Goal: Information Seeking & Learning: Learn about a topic

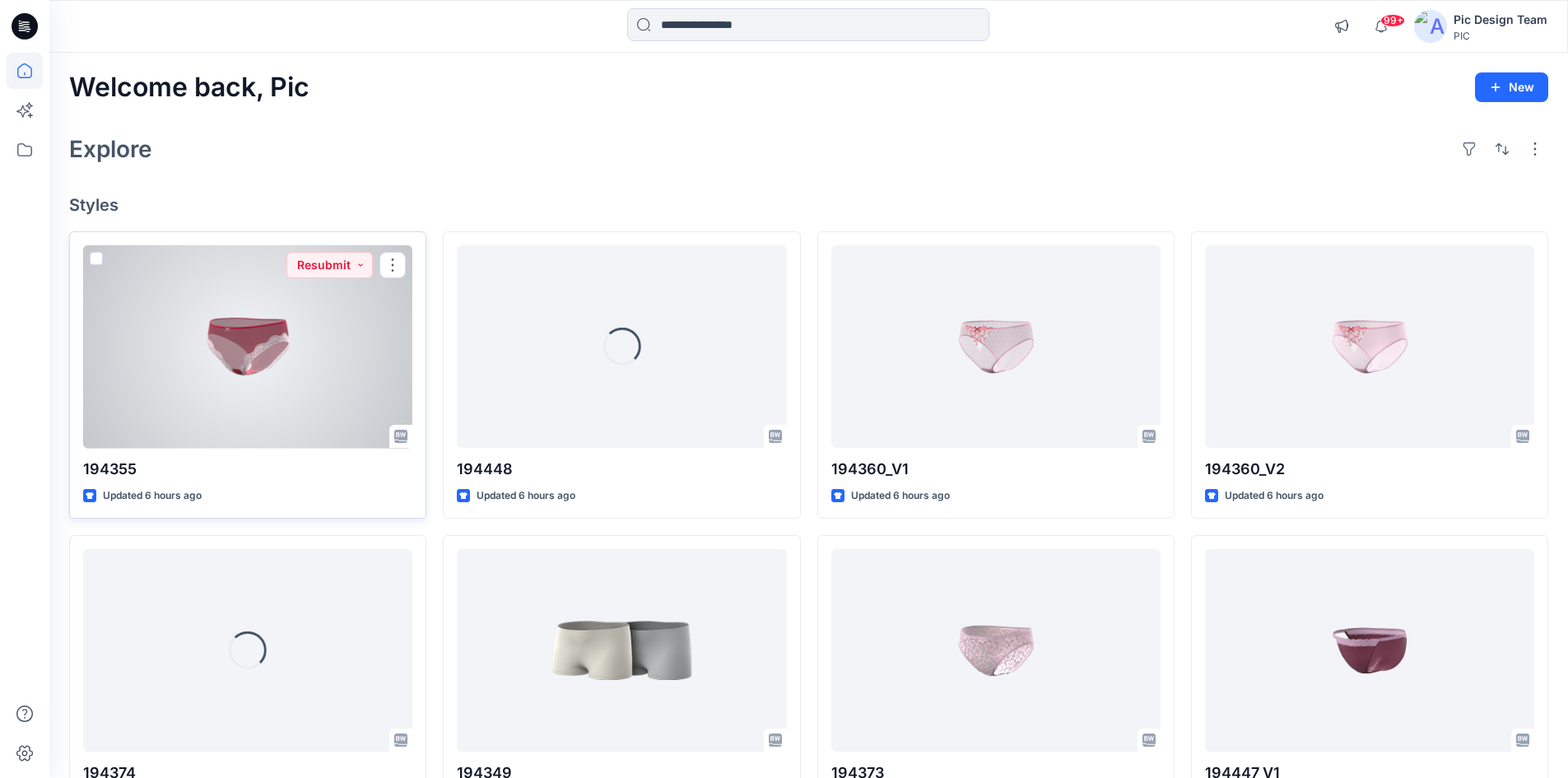
click at [233, 369] on div at bounding box center [247, 347] width 329 height 203
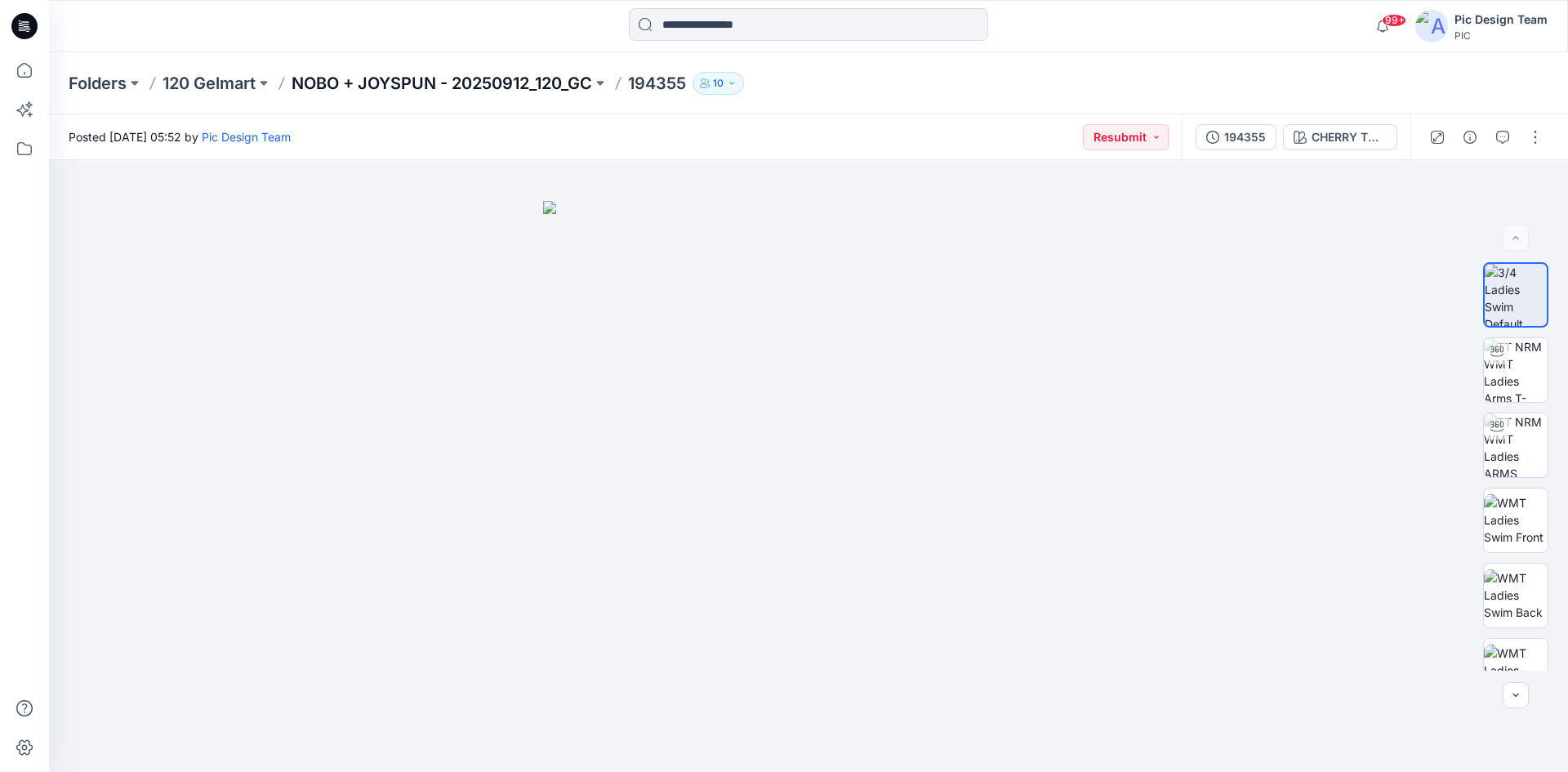
click at [473, 74] on p "NOBO + JOYSPUN - 20250912_120_GC" at bounding box center [442, 83] width 301 height 22
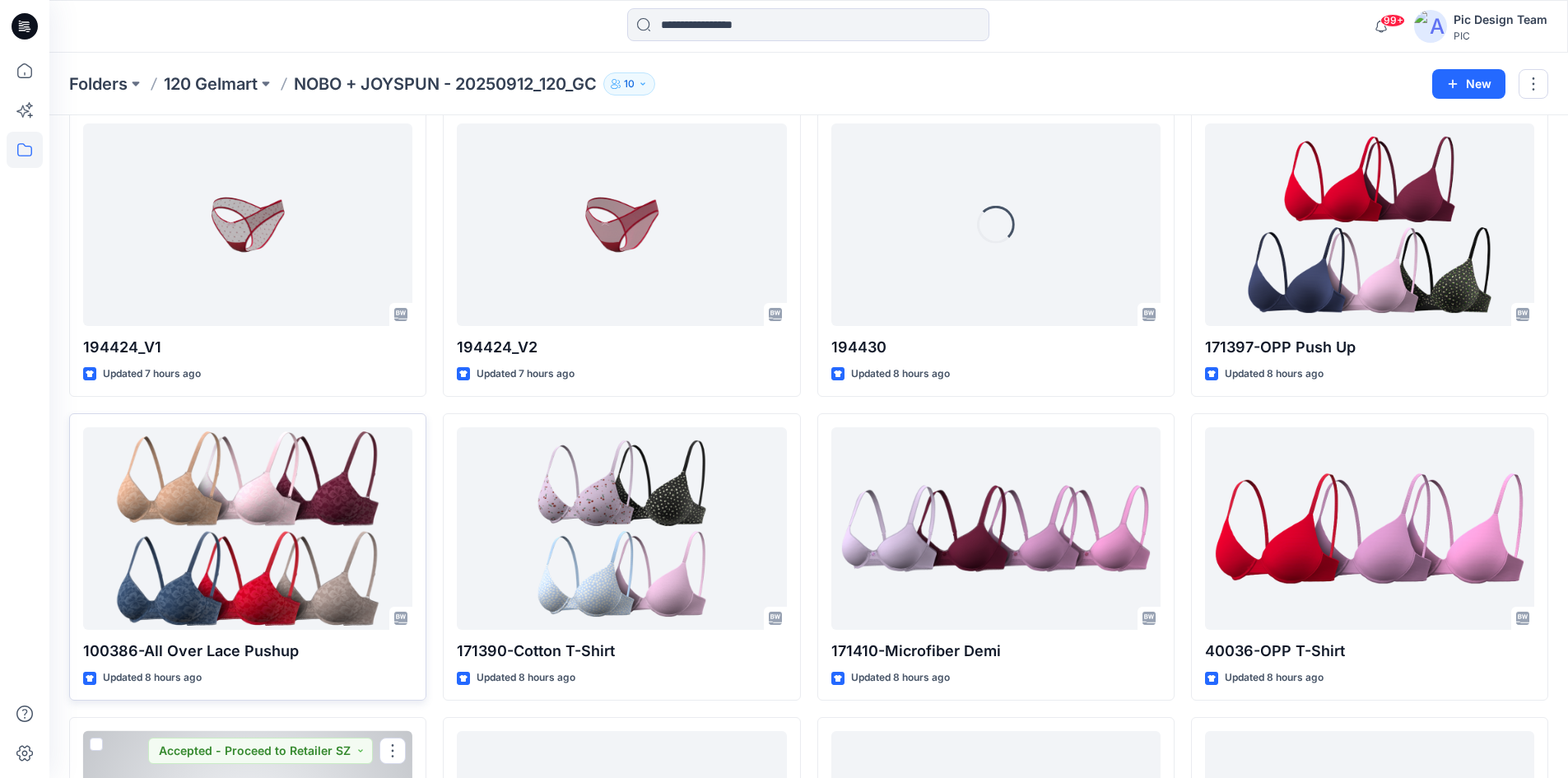
scroll to position [957, 0]
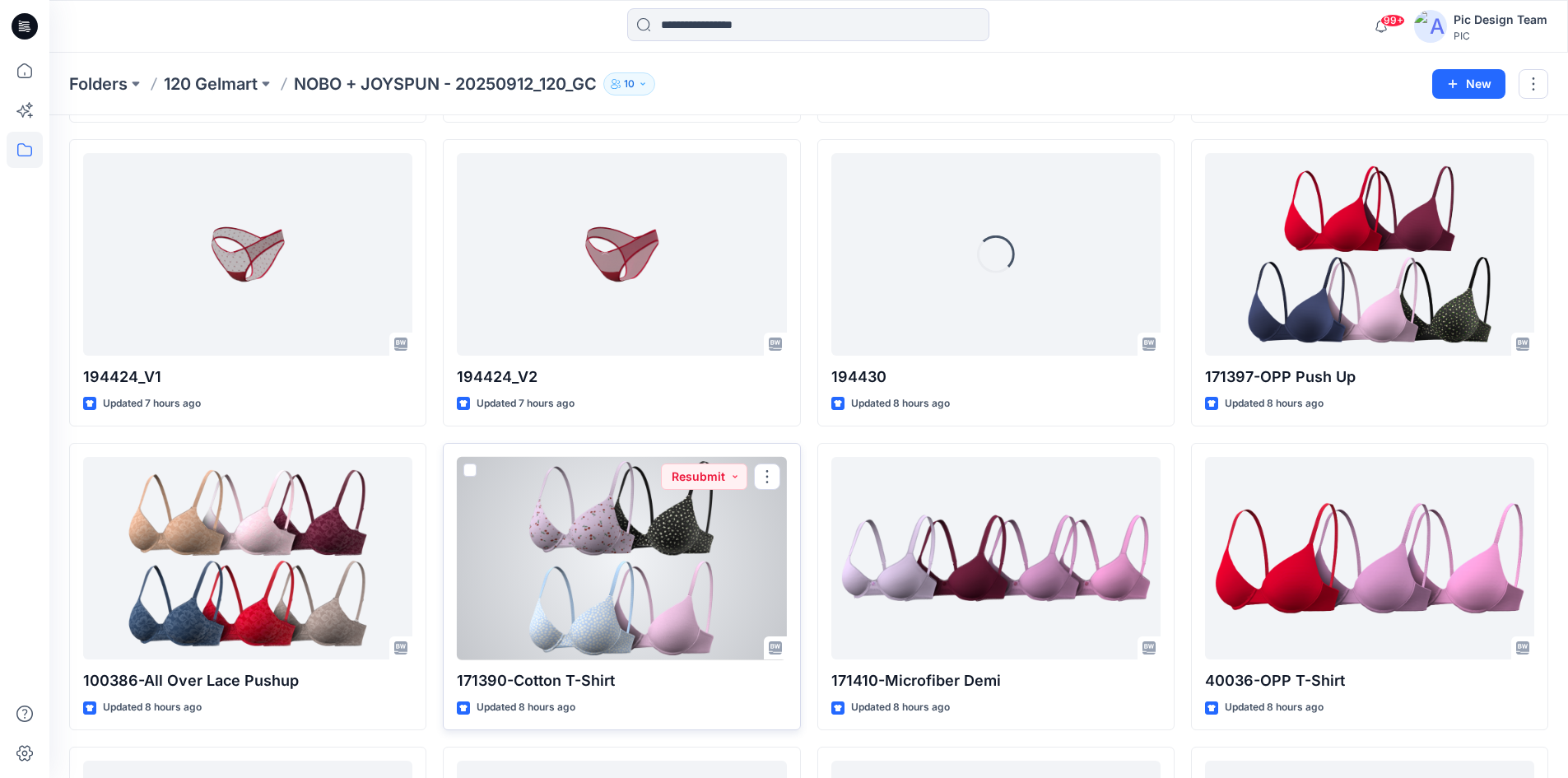
click at [716, 562] on div at bounding box center [621, 558] width 329 height 203
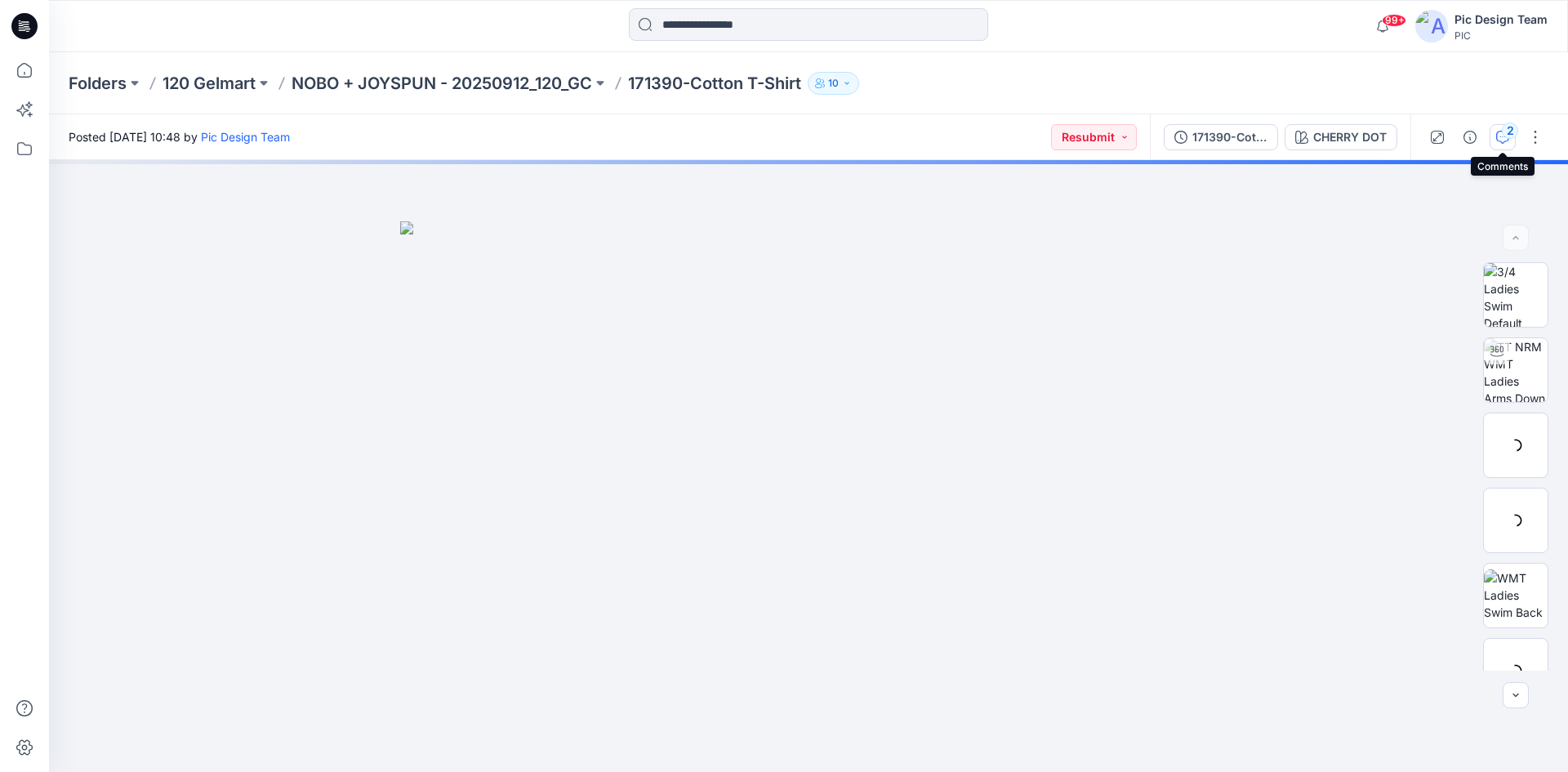
click at [1500, 140] on icon "button" at bounding box center [1502, 137] width 13 height 13
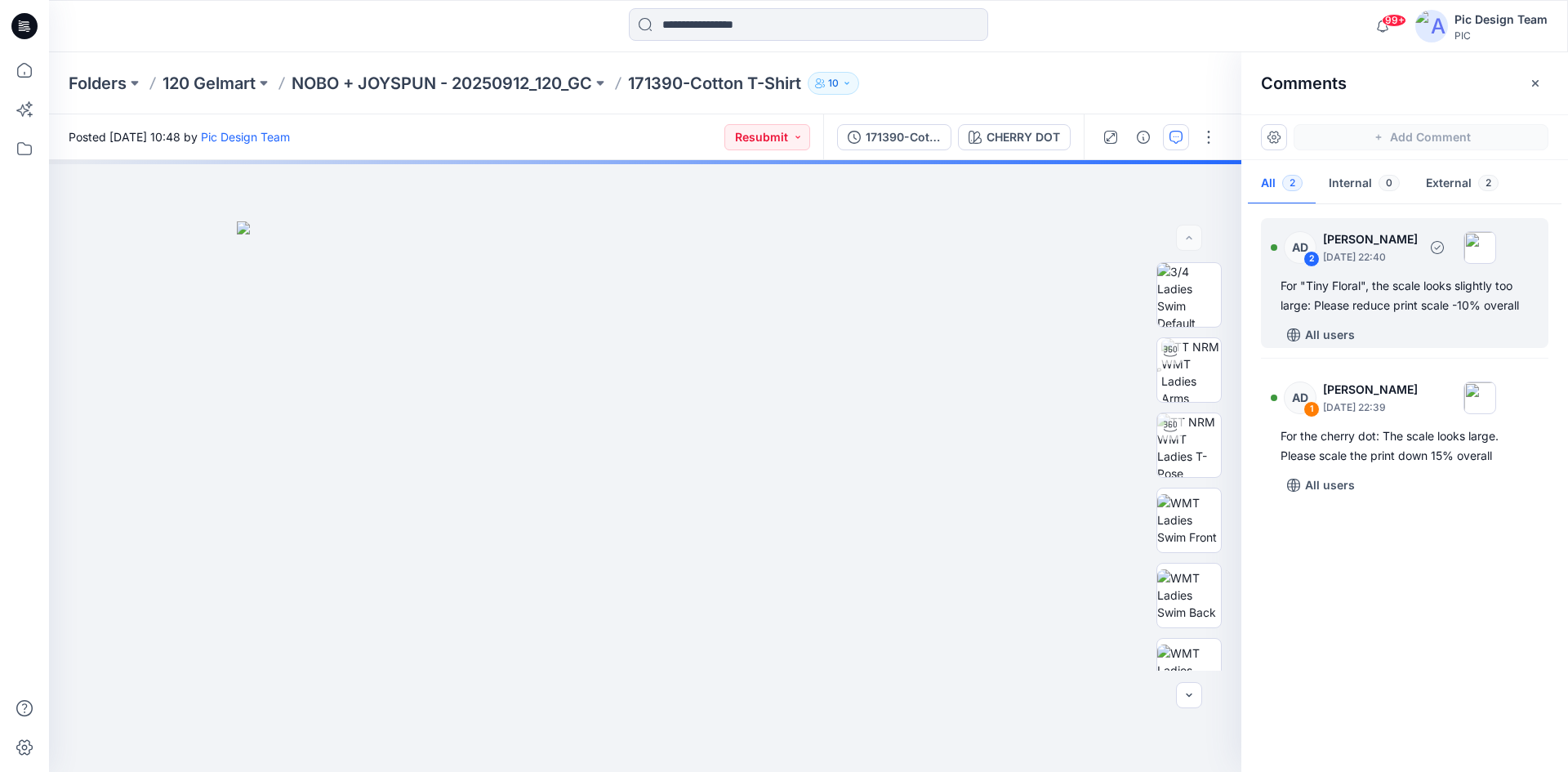
click at [1414, 312] on div "For "Tiny Floral", the scale looks slightly too large: Please reduce print scal…" at bounding box center [1404, 295] width 248 height 39
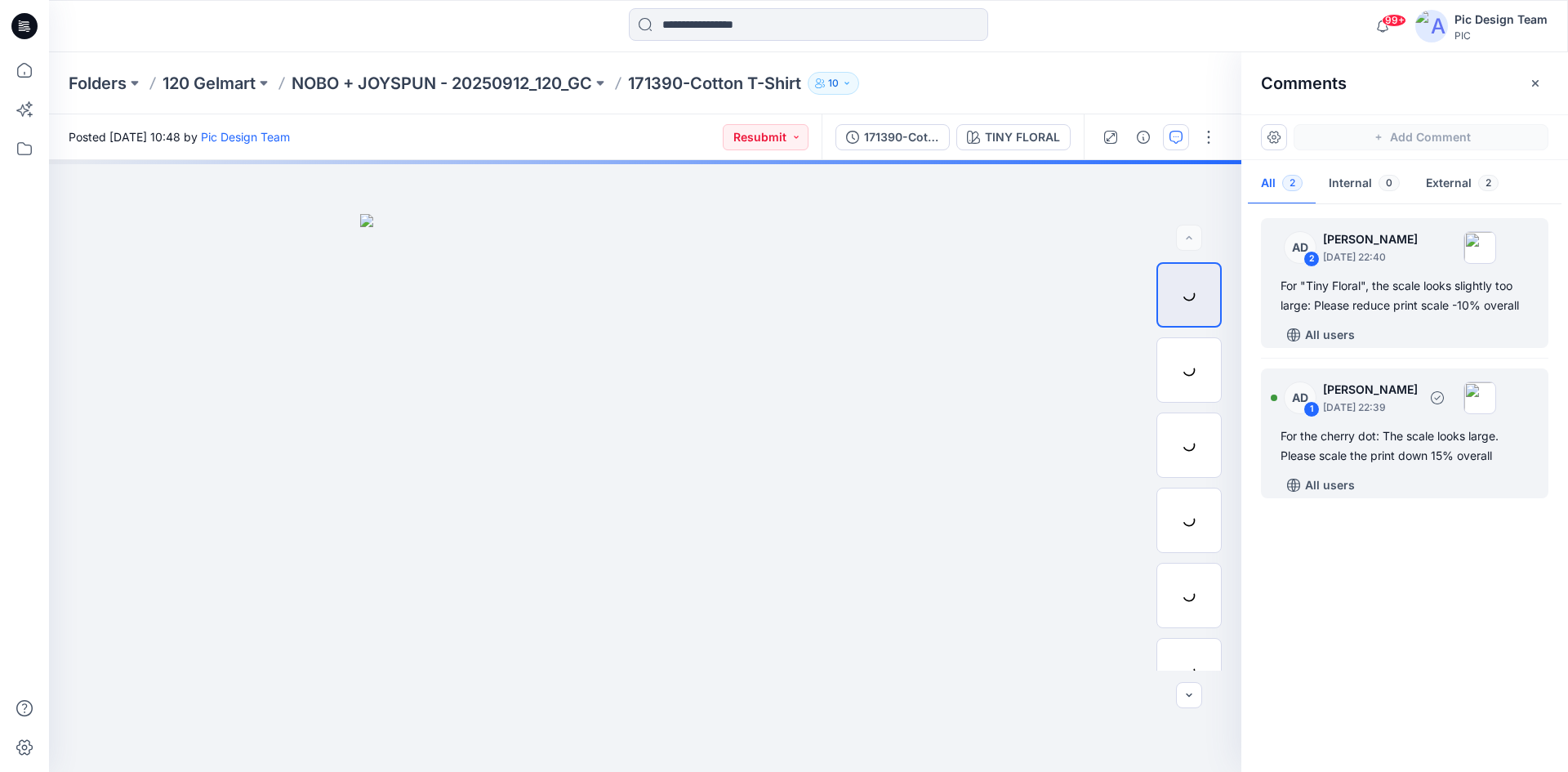
drag, startPoint x: 1380, startPoint y: 449, endPoint x: 1389, endPoint y: 449, distance: 9.0
click at [1383, 448] on div "For the cherry dot: The scale looks large. Please scale the print down 15% over…" at bounding box center [1404, 446] width 248 height 39
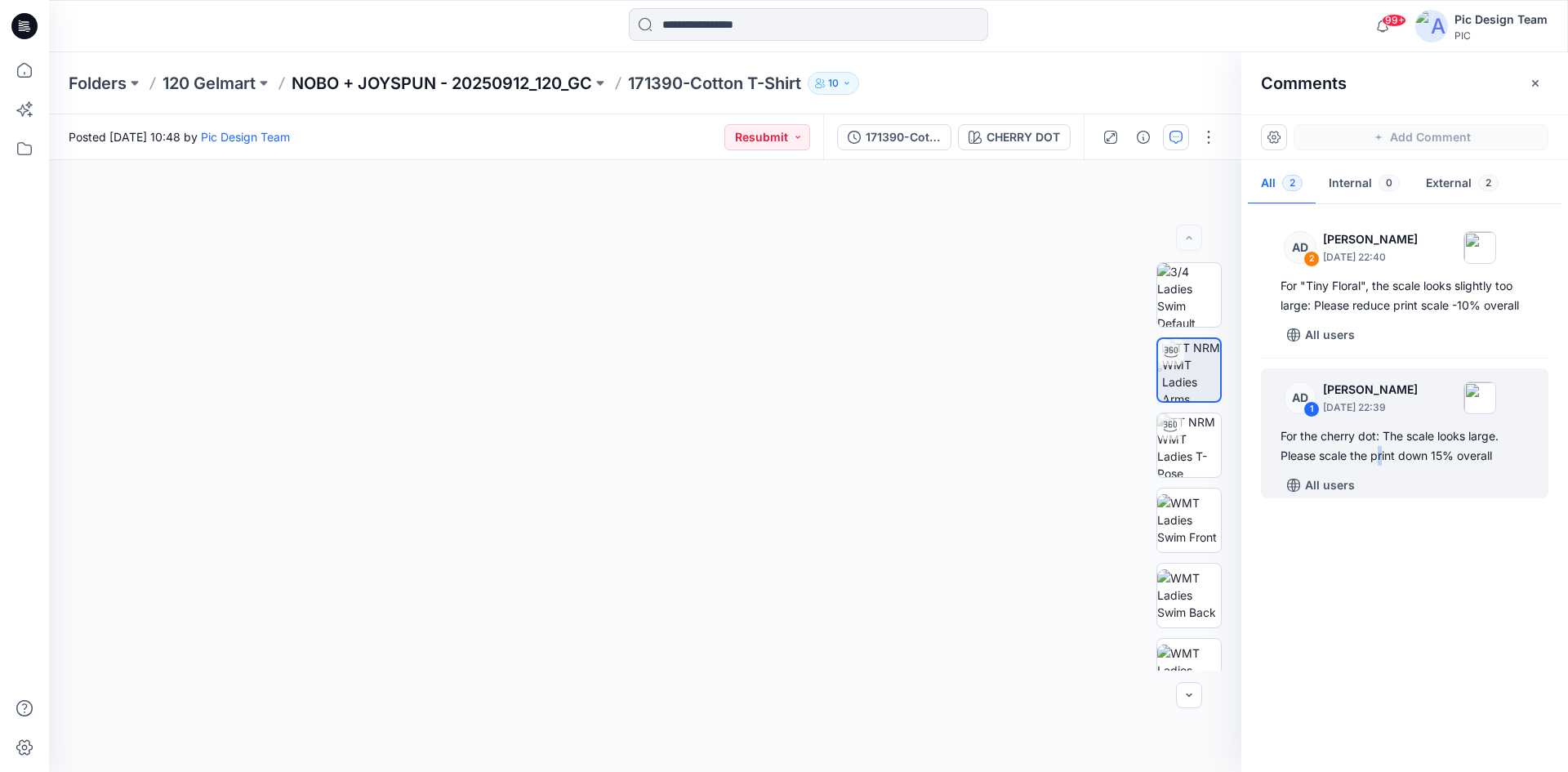
click at [326, 83] on p "NOBO + JOYSPUN - 20250912_120_GC" at bounding box center [442, 83] width 301 height 22
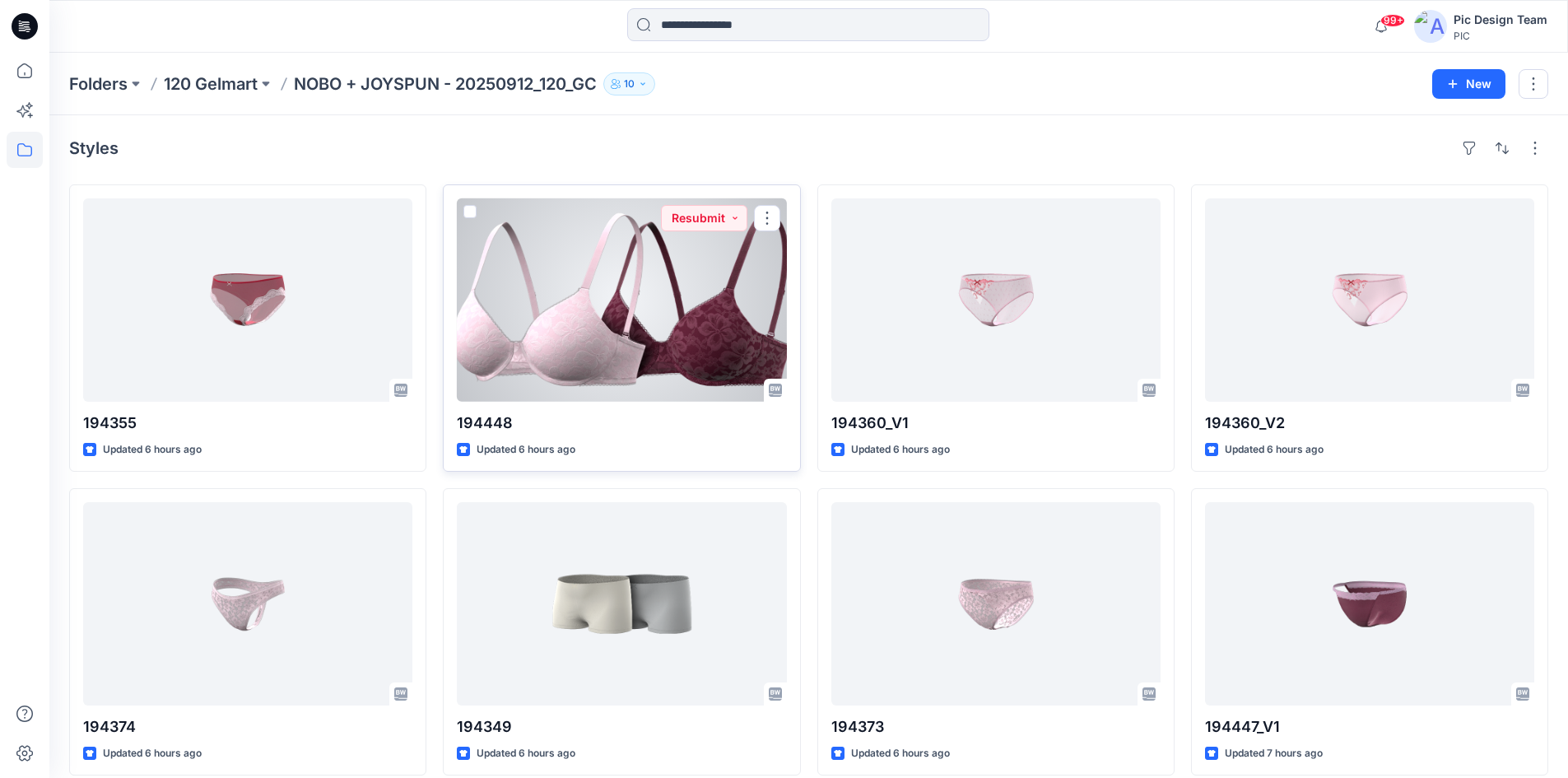
click at [589, 302] on div at bounding box center [621, 299] width 329 height 203
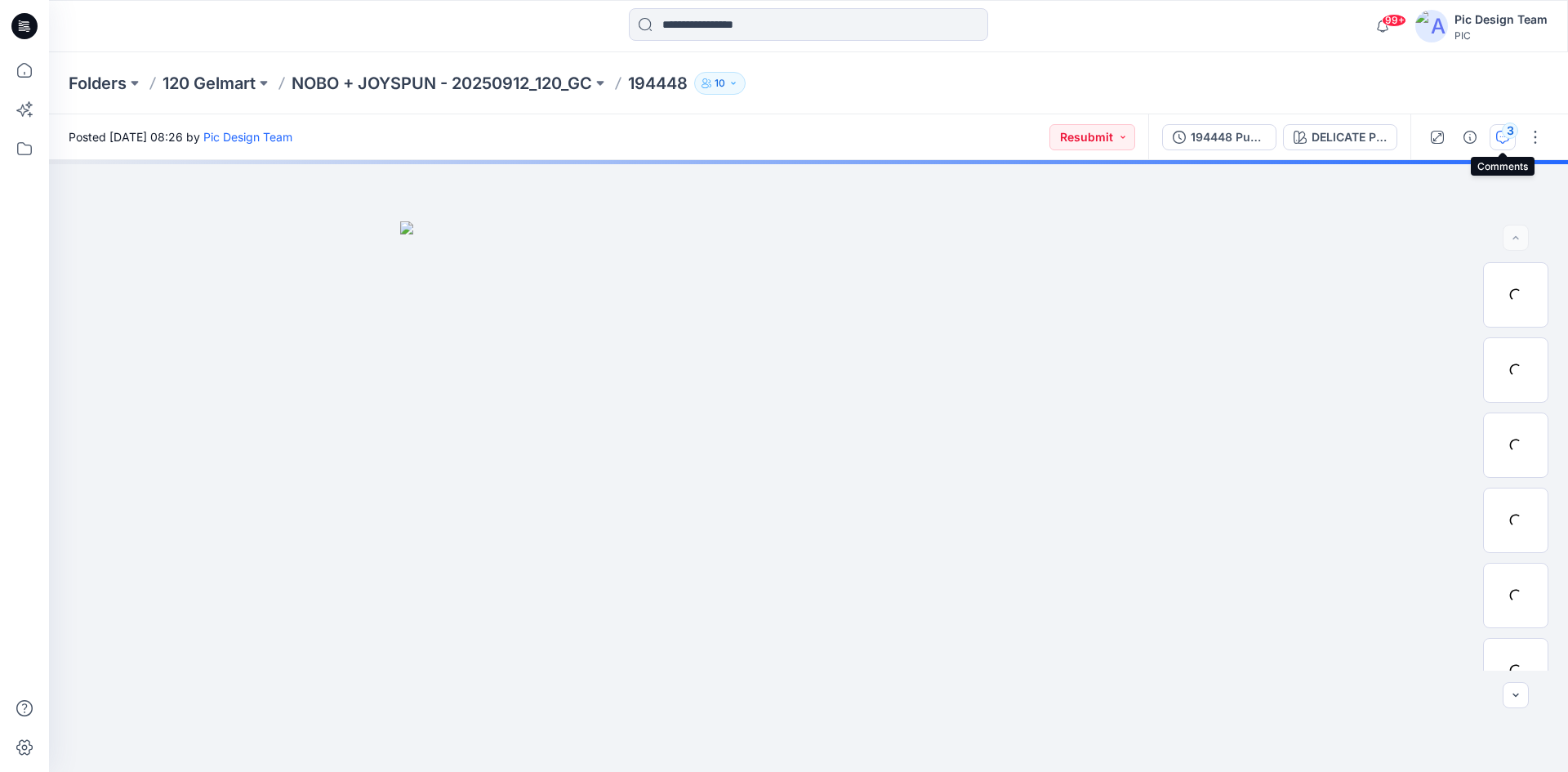
click at [1494, 139] on button "3" at bounding box center [1502, 137] width 26 height 26
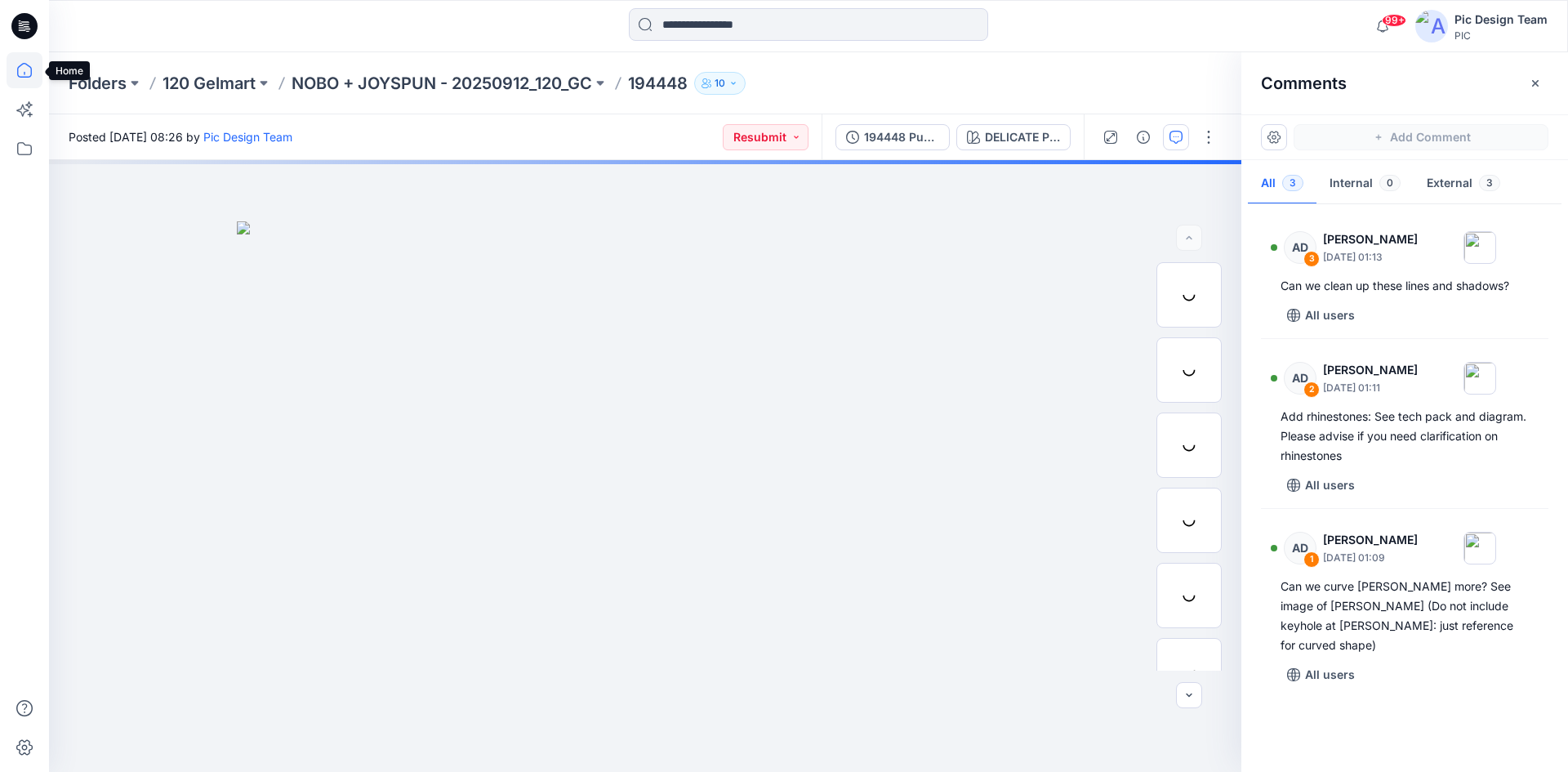
click at [26, 64] on icon at bounding box center [24, 69] width 15 height 15
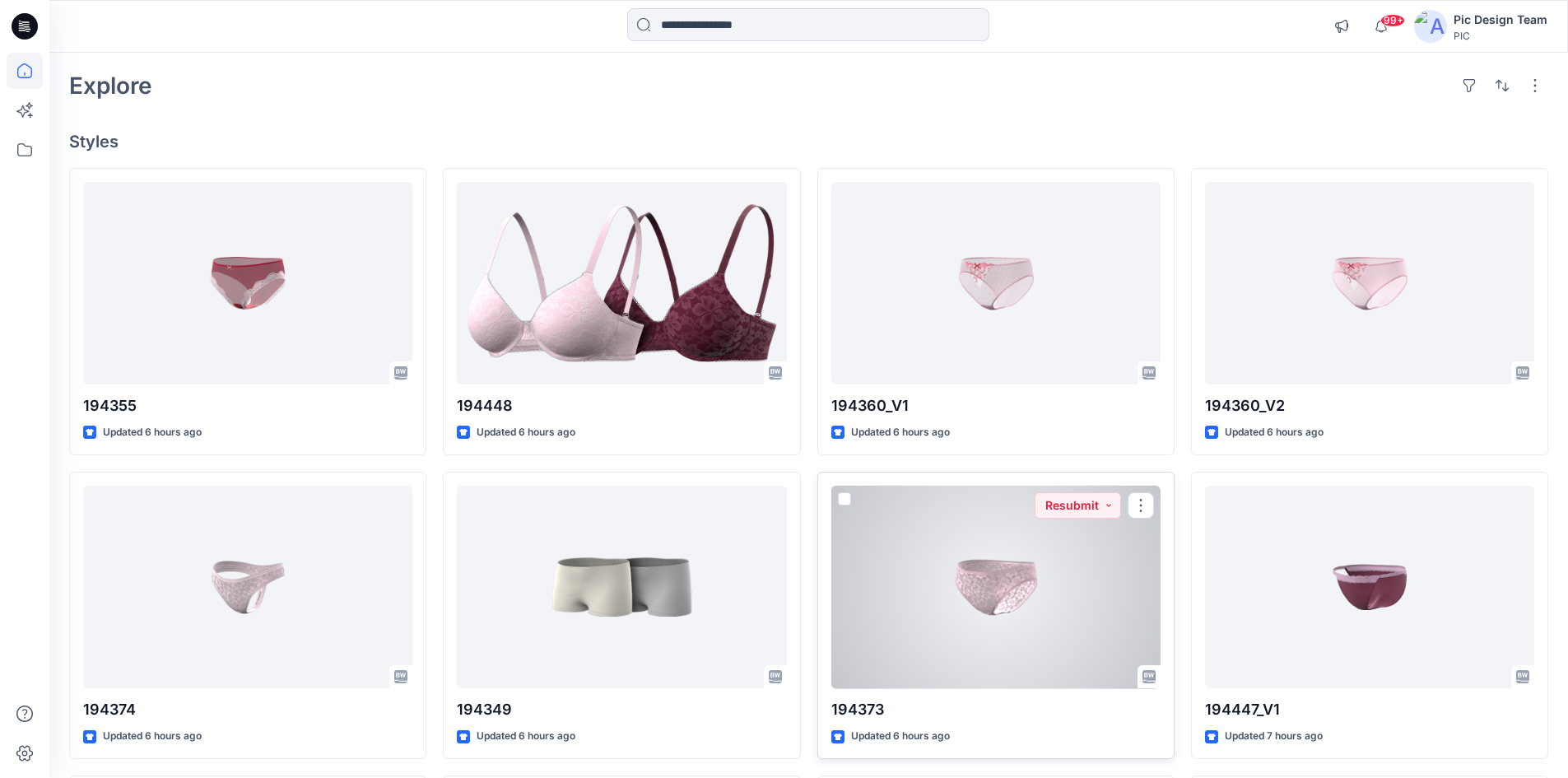
scroll to position [164, 0]
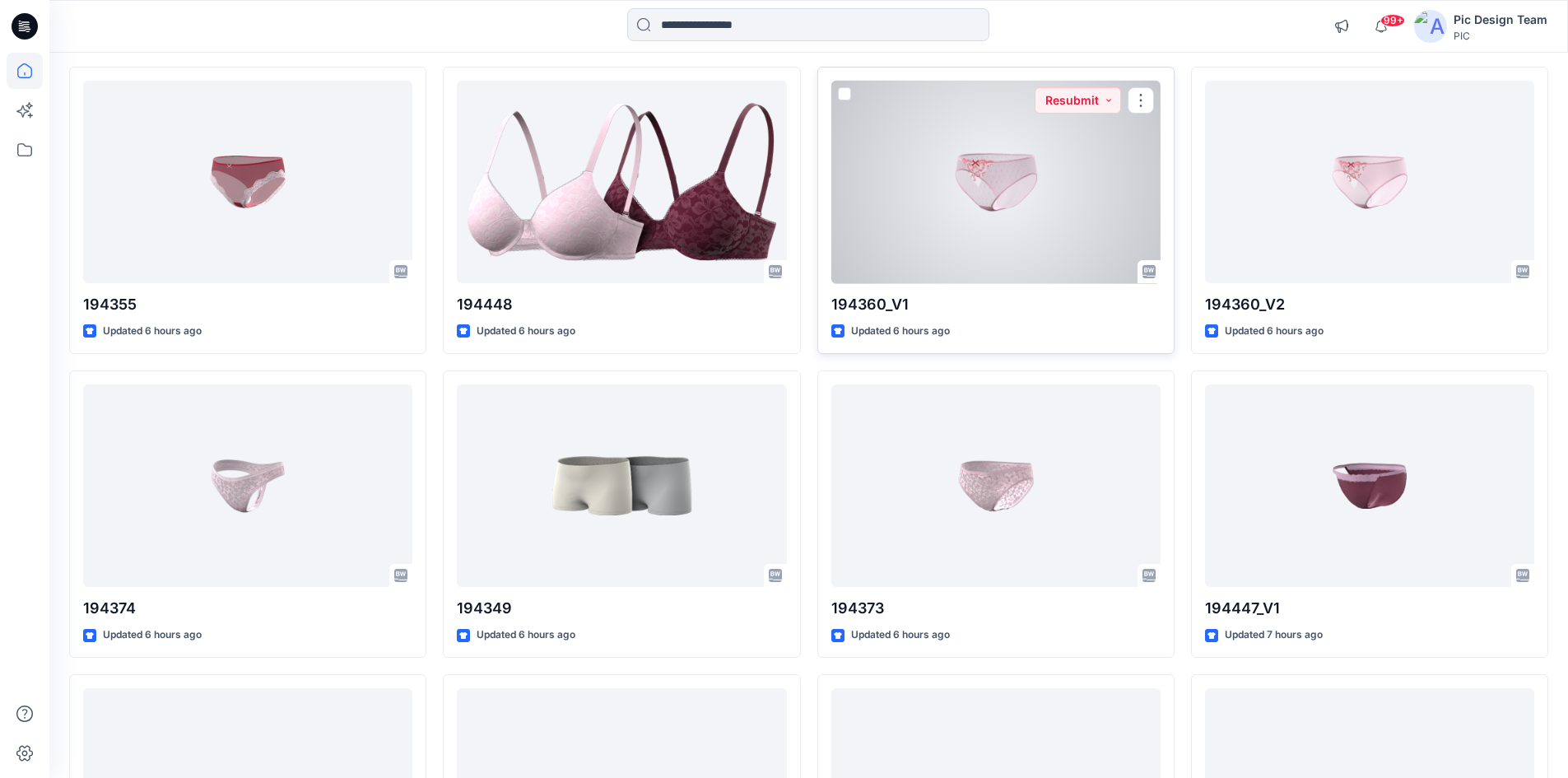
click at [1021, 218] on div at bounding box center [996, 182] width 329 height 203
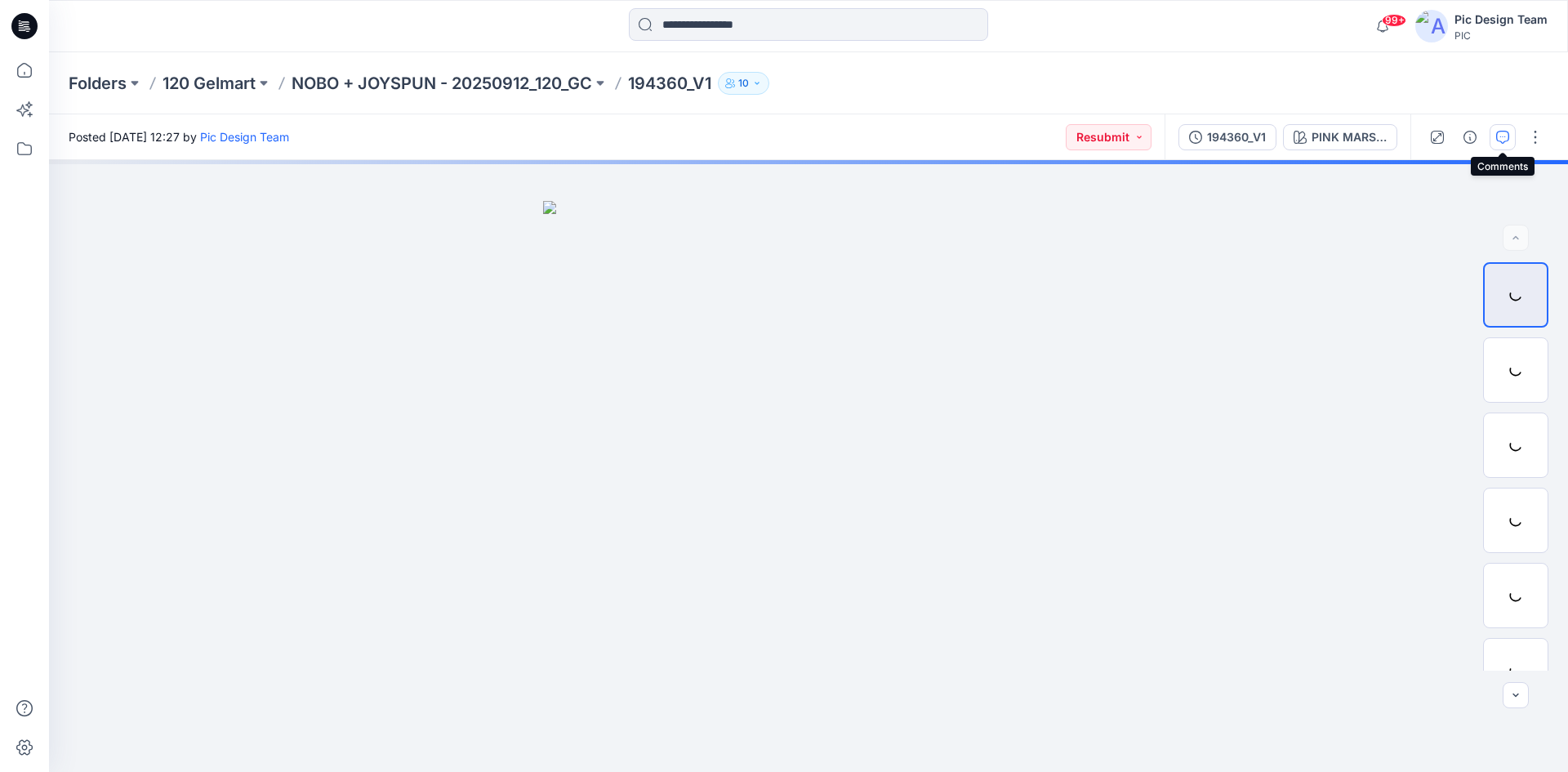
click at [1498, 145] on button "button" at bounding box center [1502, 137] width 26 height 26
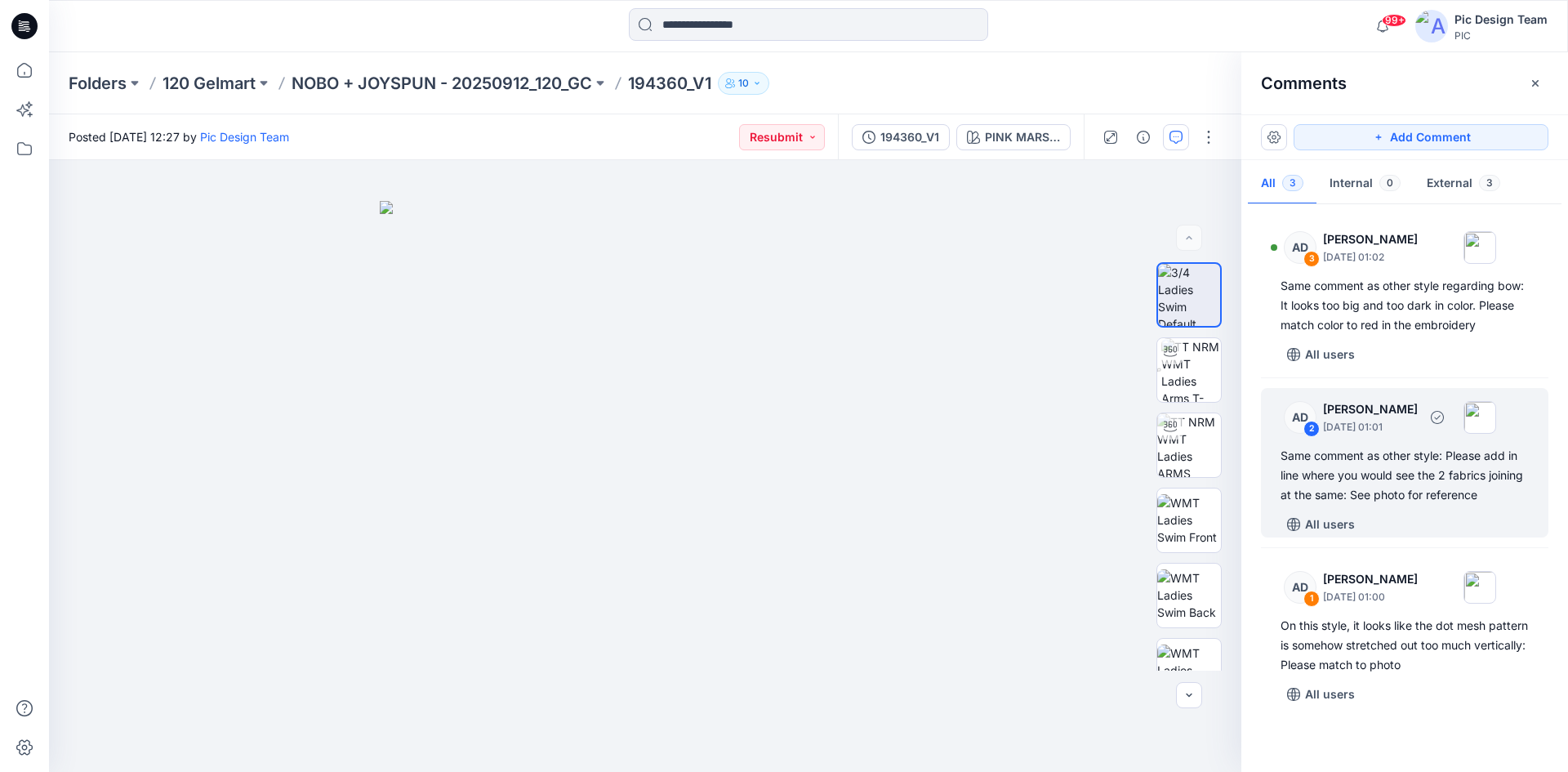
click at [1394, 485] on div "Same comment as other style: Please add in line where you would see the 2 fabri…" at bounding box center [1404, 475] width 248 height 59
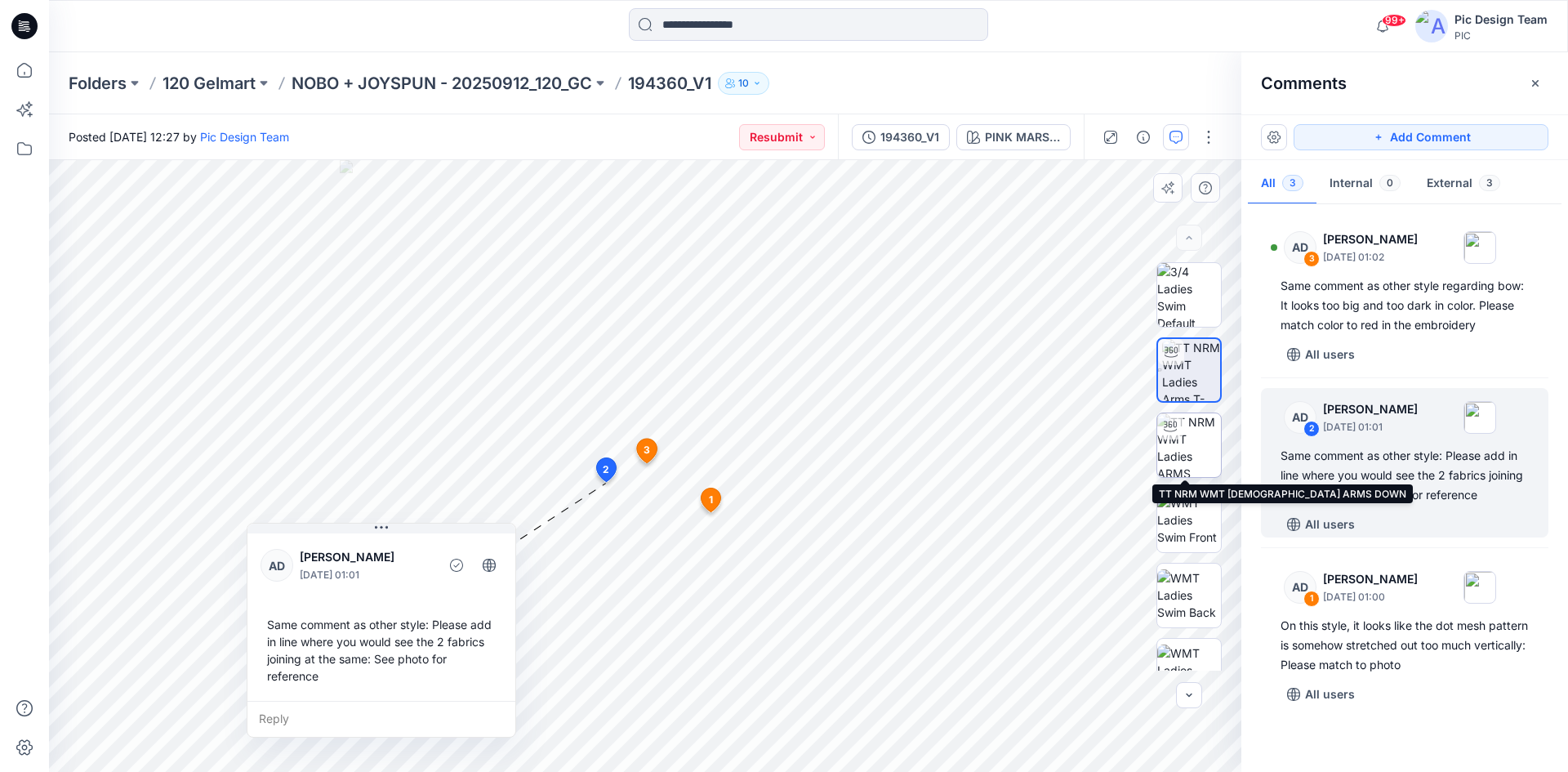
drag, startPoint x: 1183, startPoint y: 438, endPoint x: 1168, endPoint y: 420, distance: 23.4
click at [1168, 420] on div at bounding box center [1188, 445] width 65 height 65
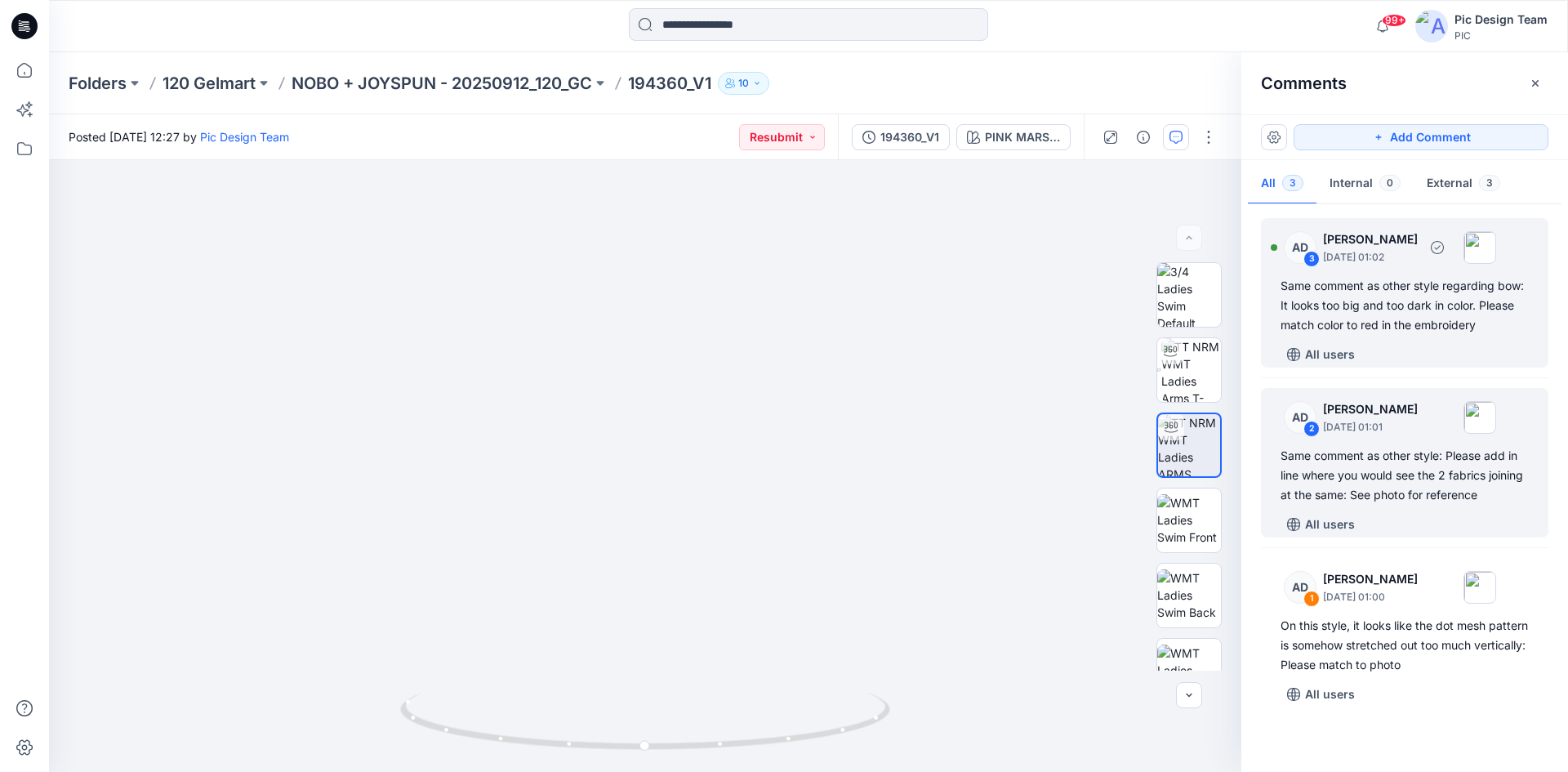
click at [1412, 321] on div "Same comment as other style regarding bow: It looks too big and too dark in col…" at bounding box center [1404, 305] width 248 height 59
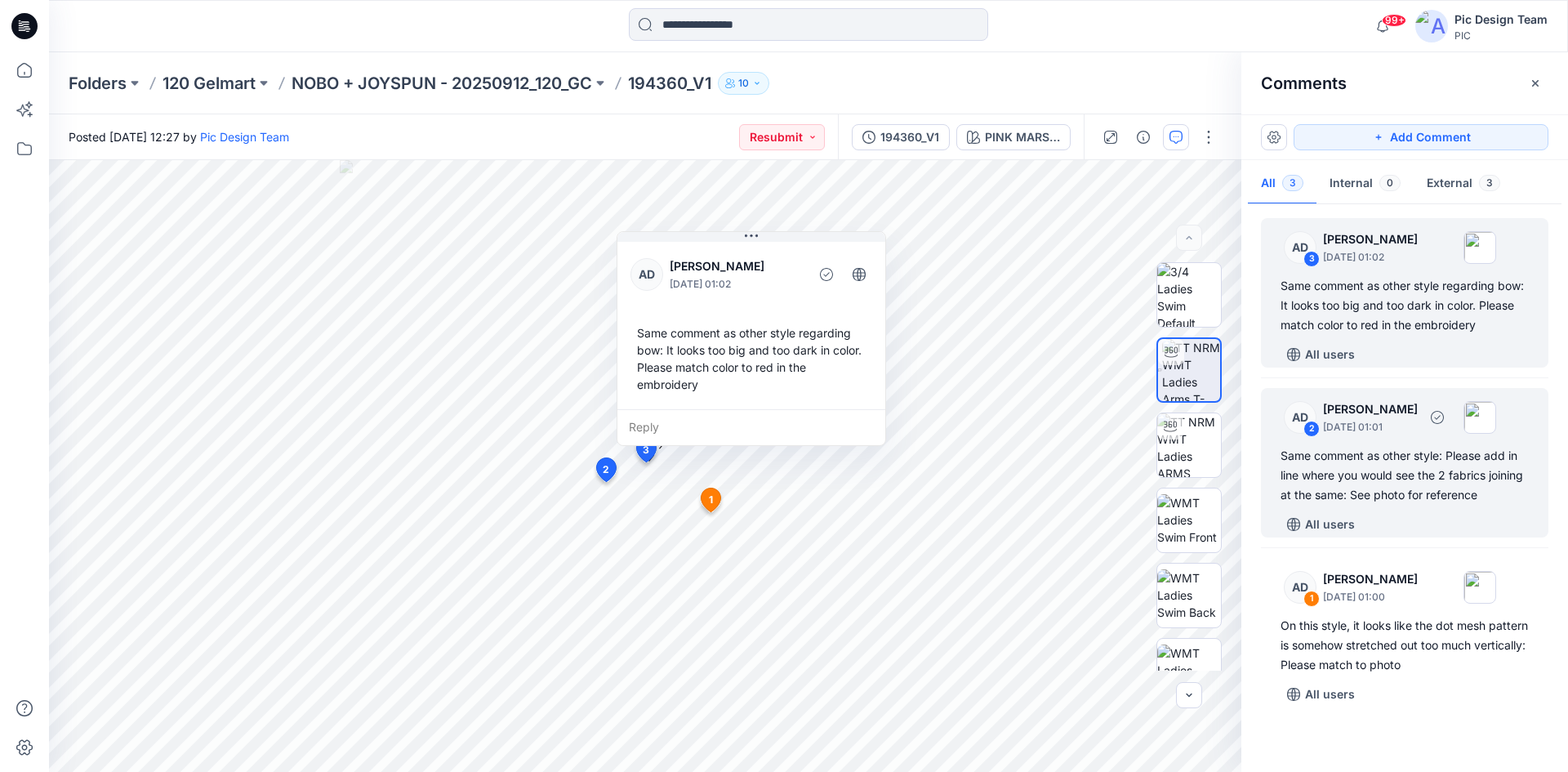
click at [1387, 489] on div "Same comment as other style: Please add in line where you would see the 2 fabri…" at bounding box center [1404, 475] width 248 height 59
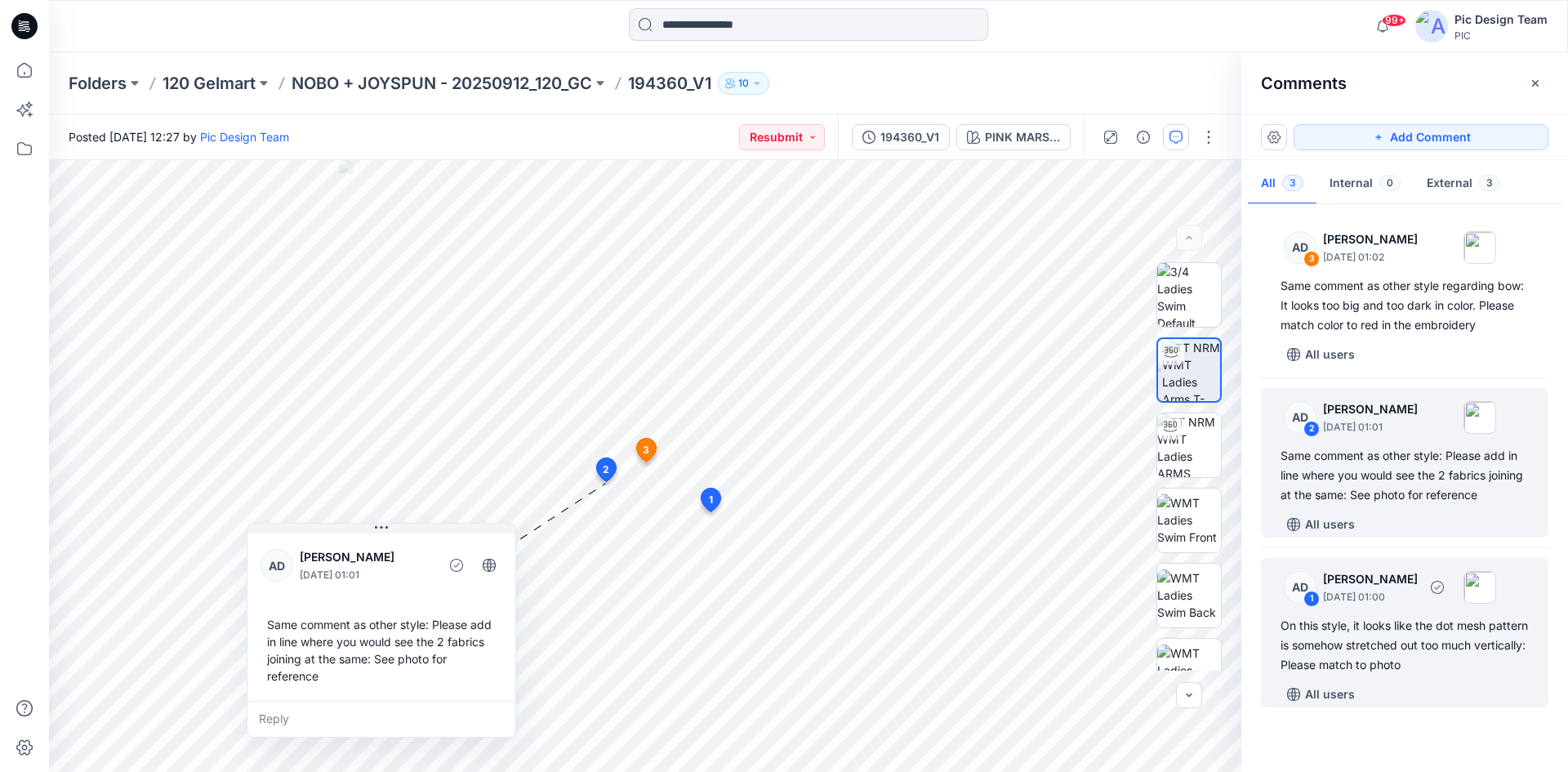
click at [1402, 625] on div "On this style, it looks like the dot mesh pattern is somehow stretched out too …" at bounding box center [1404, 645] width 248 height 59
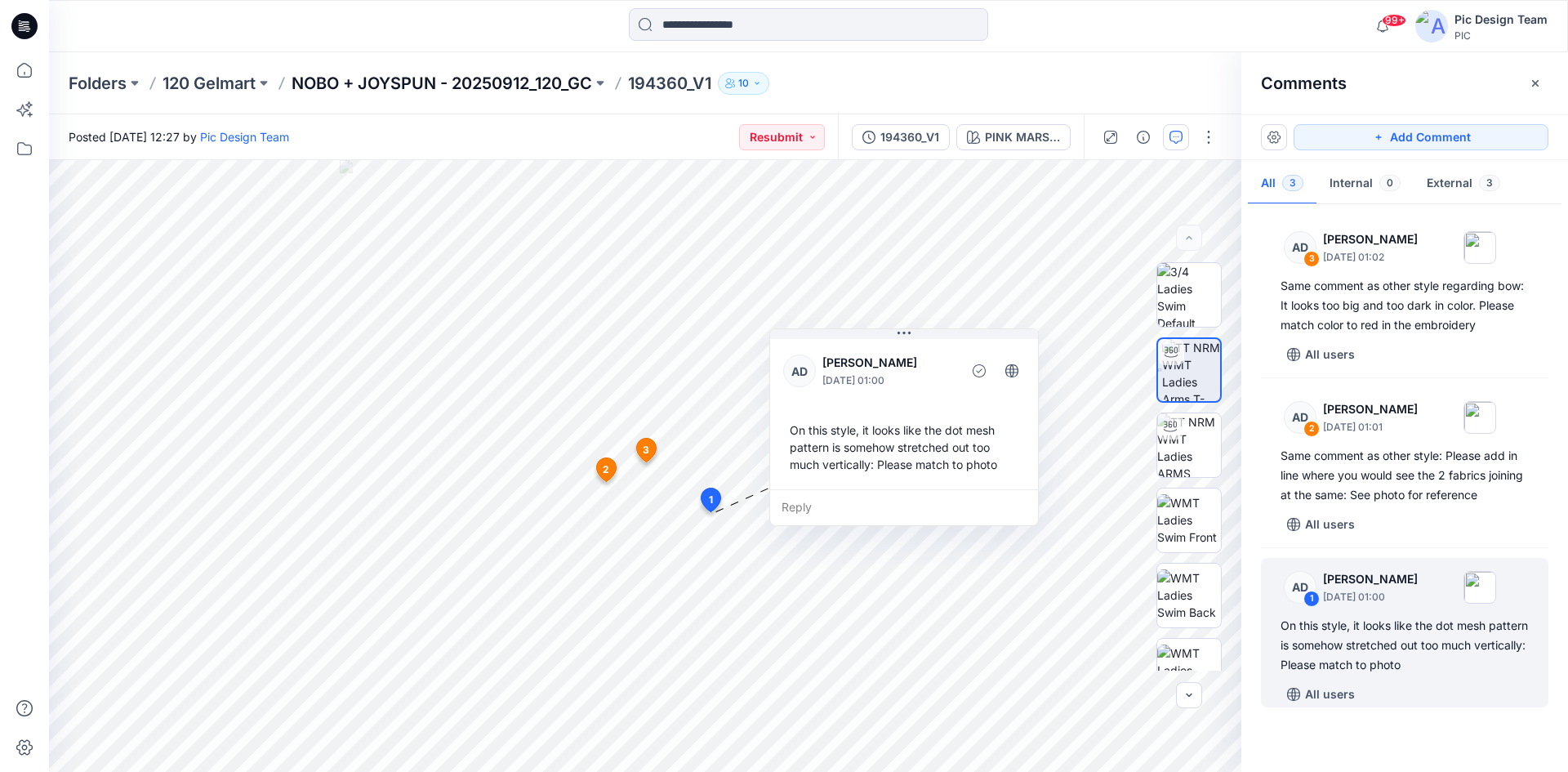
click at [342, 77] on p "NOBO + JOYSPUN - 20250912_120_GC" at bounding box center [442, 83] width 301 height 22
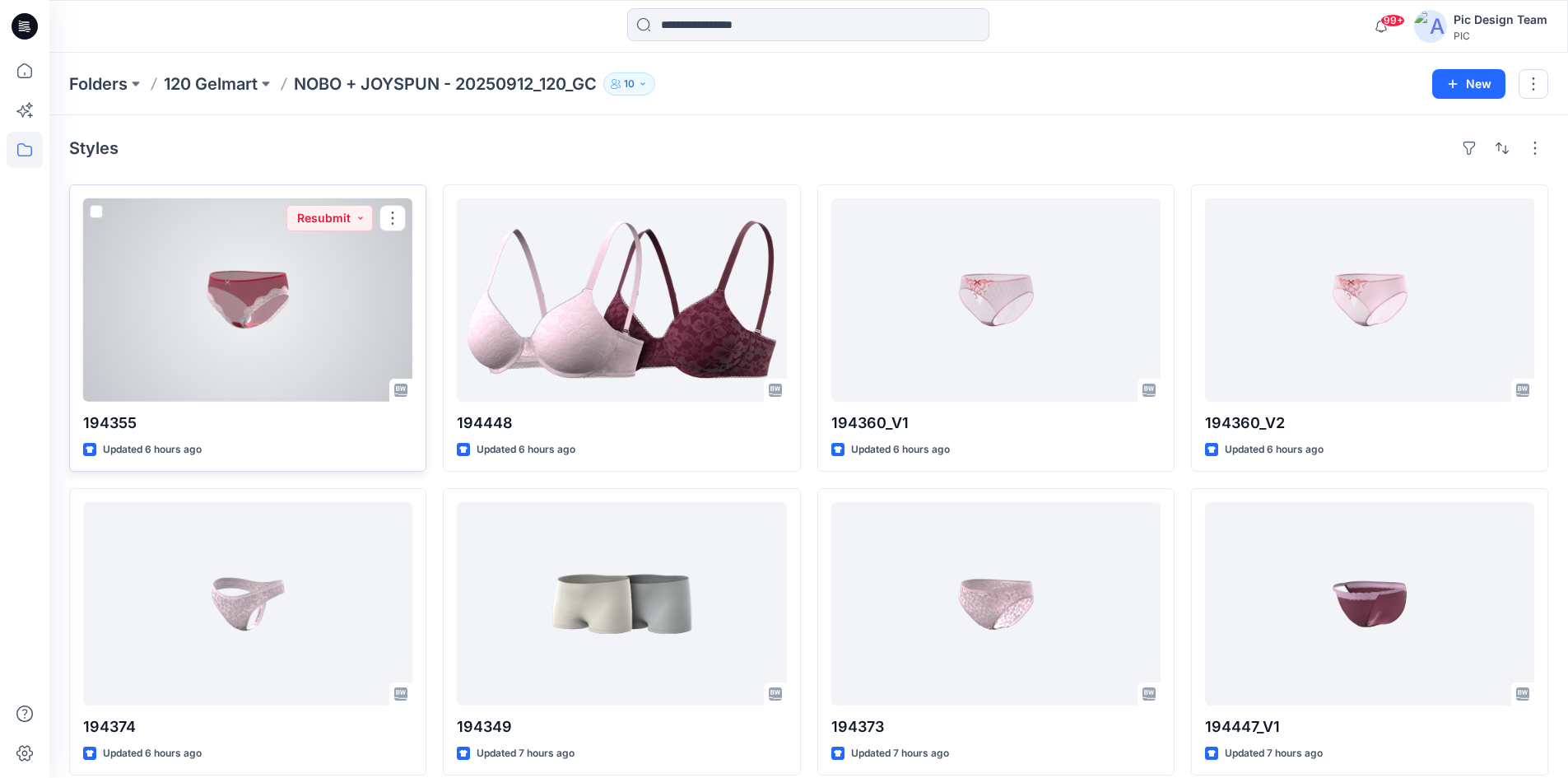
click at [269, 301] on div at bounding box center [247, 299] width 329 height 203
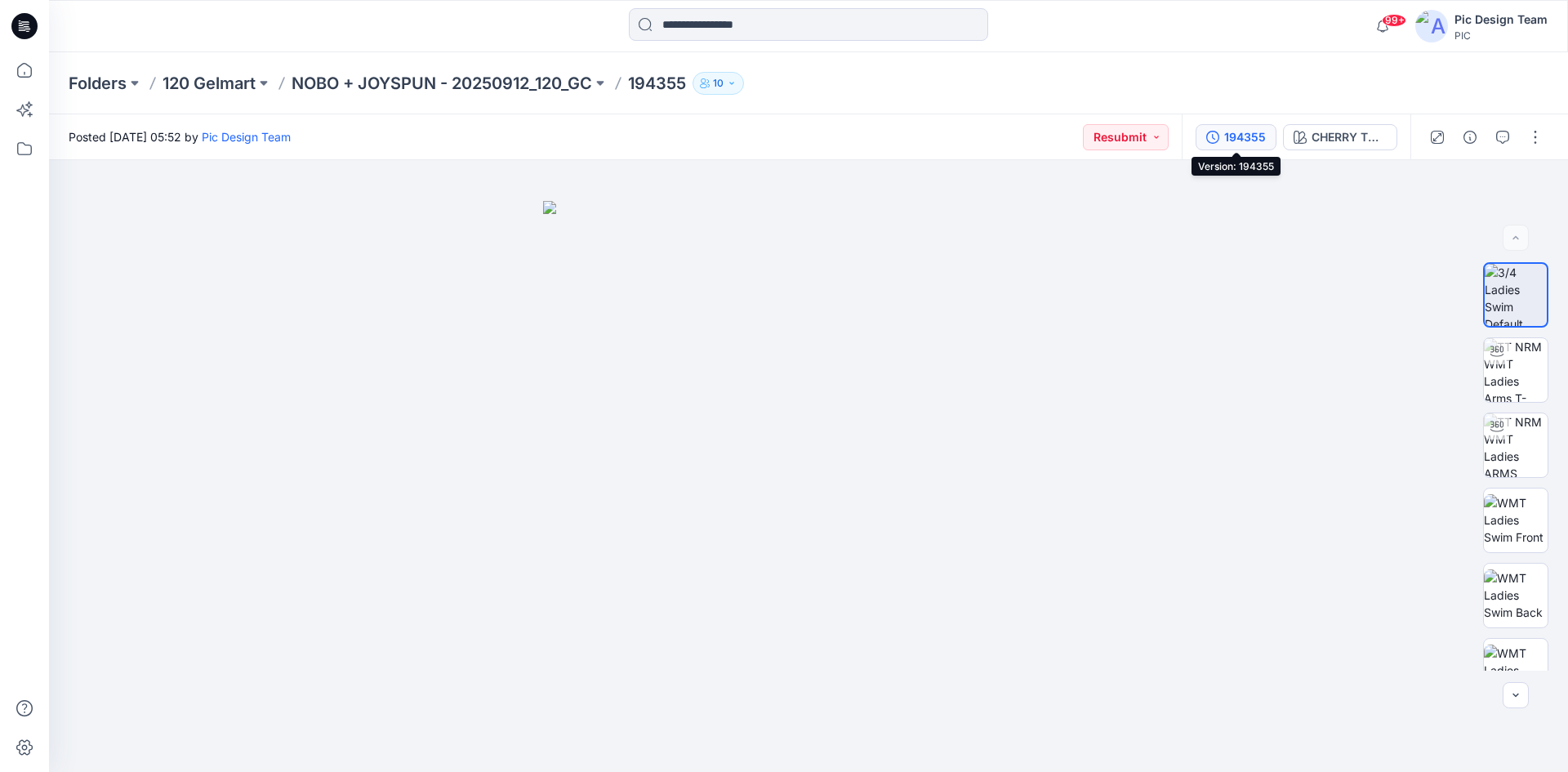
click at [1241, 133] on div "194355" at bounding box center [1245, 137] width 42 height 18
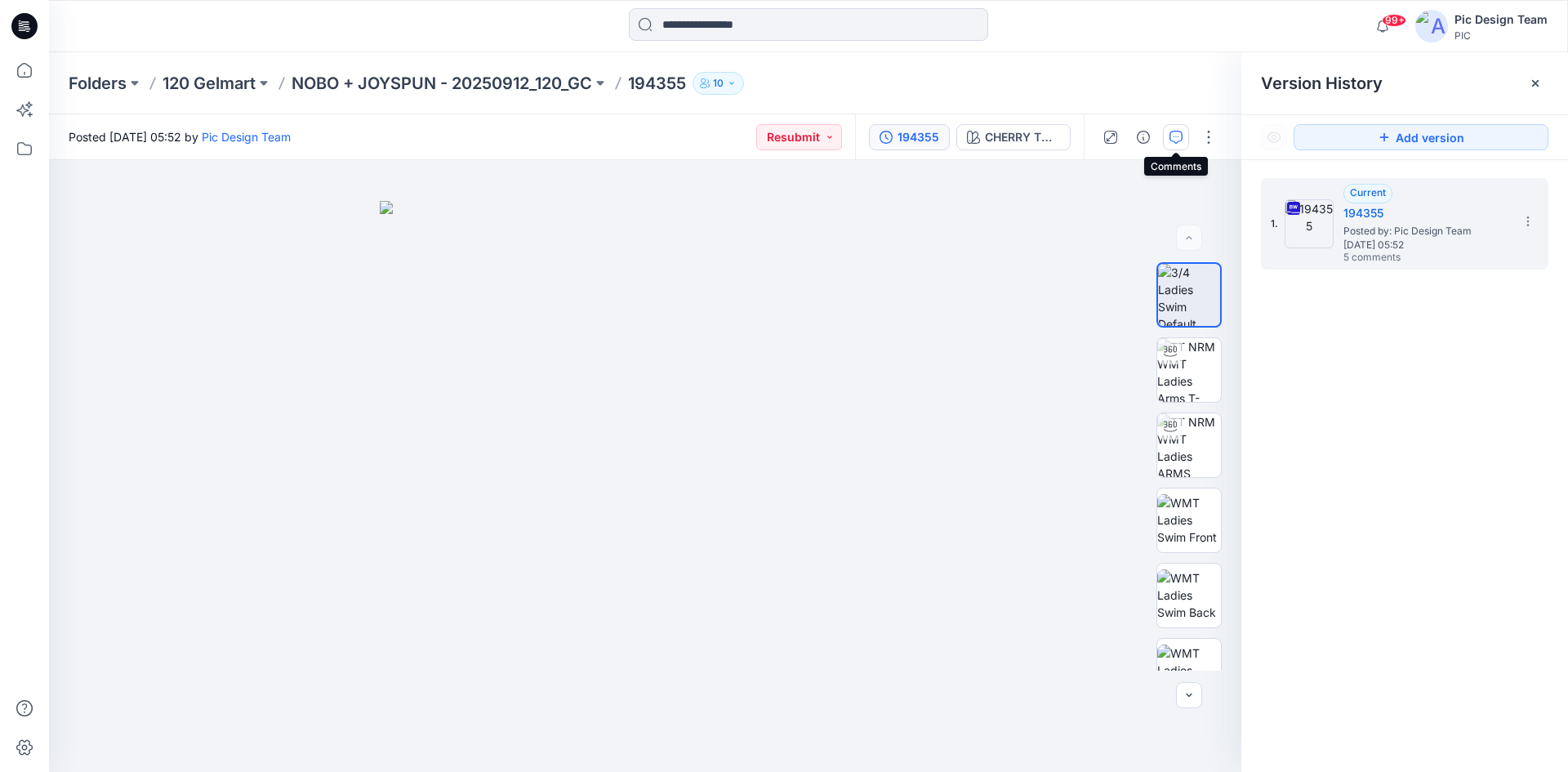
click at [1185, 139] on button "button" at bounding box center [1175, 137] width 26 height 26
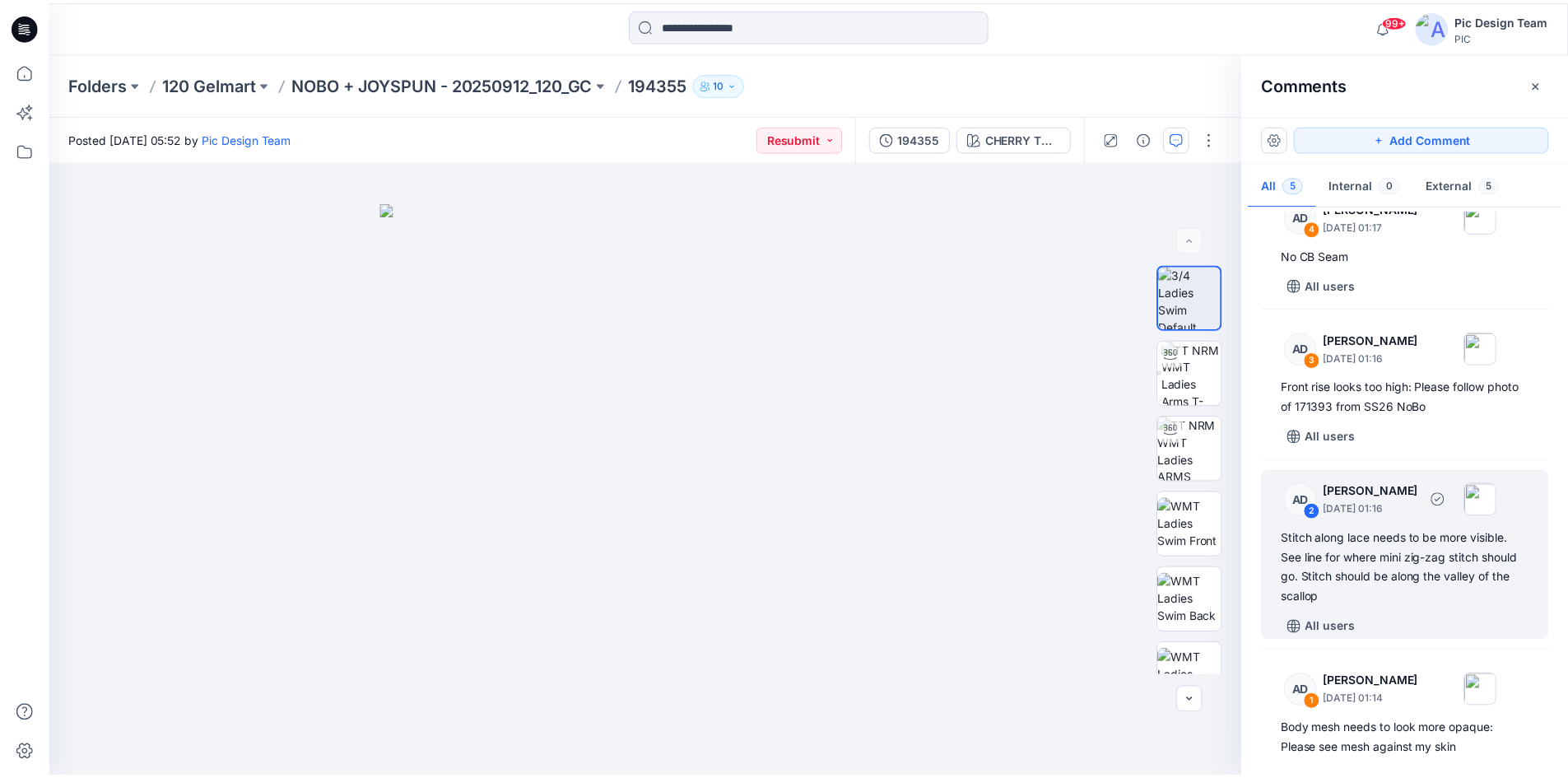
scroll to position [201, 0]
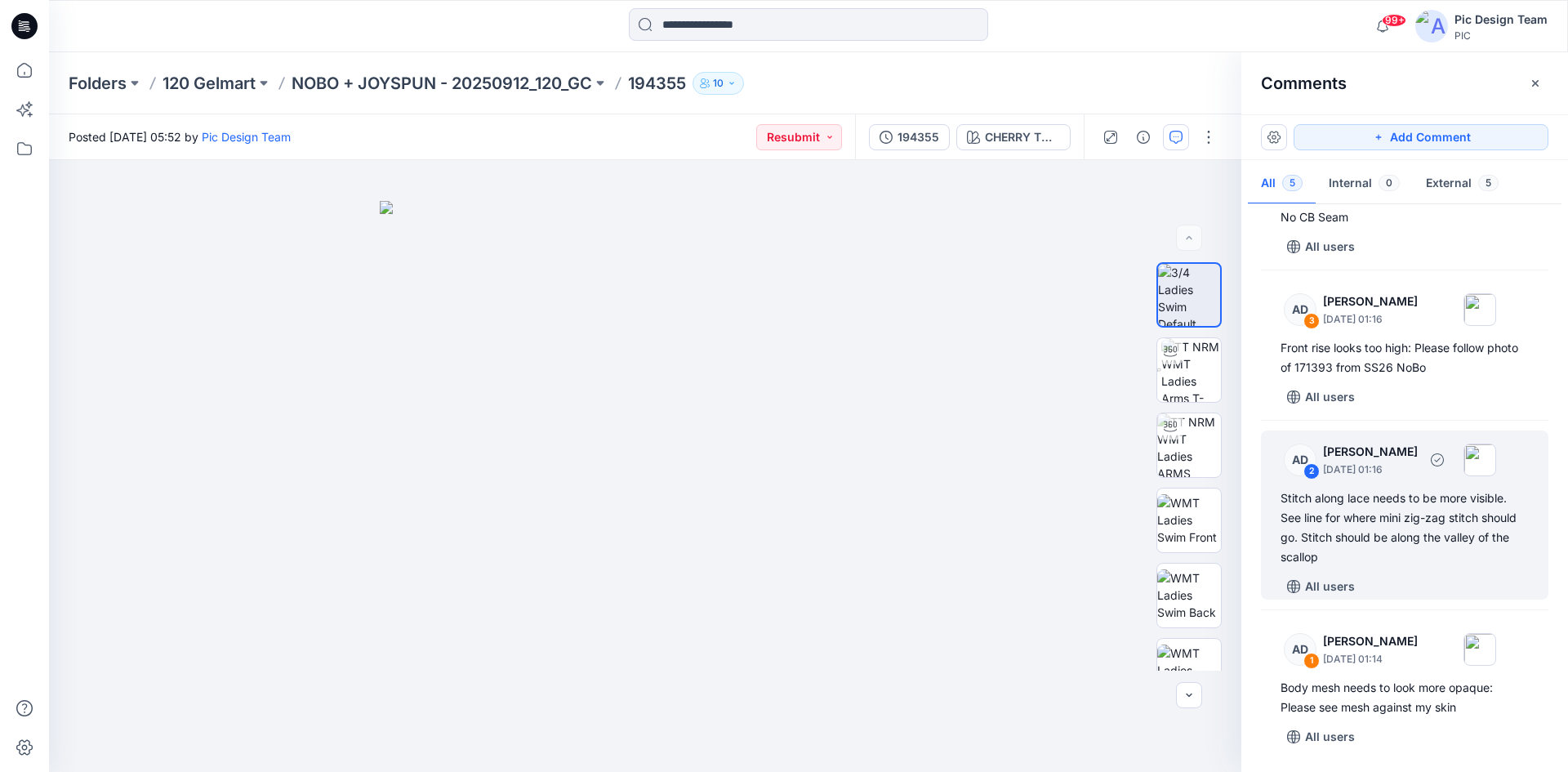
click at [1321, 520] on div "Stitch along lace needs to be more visible. See line for where mini zig-zag sti…" at bounding box center [1404, 528] width 248 height 78
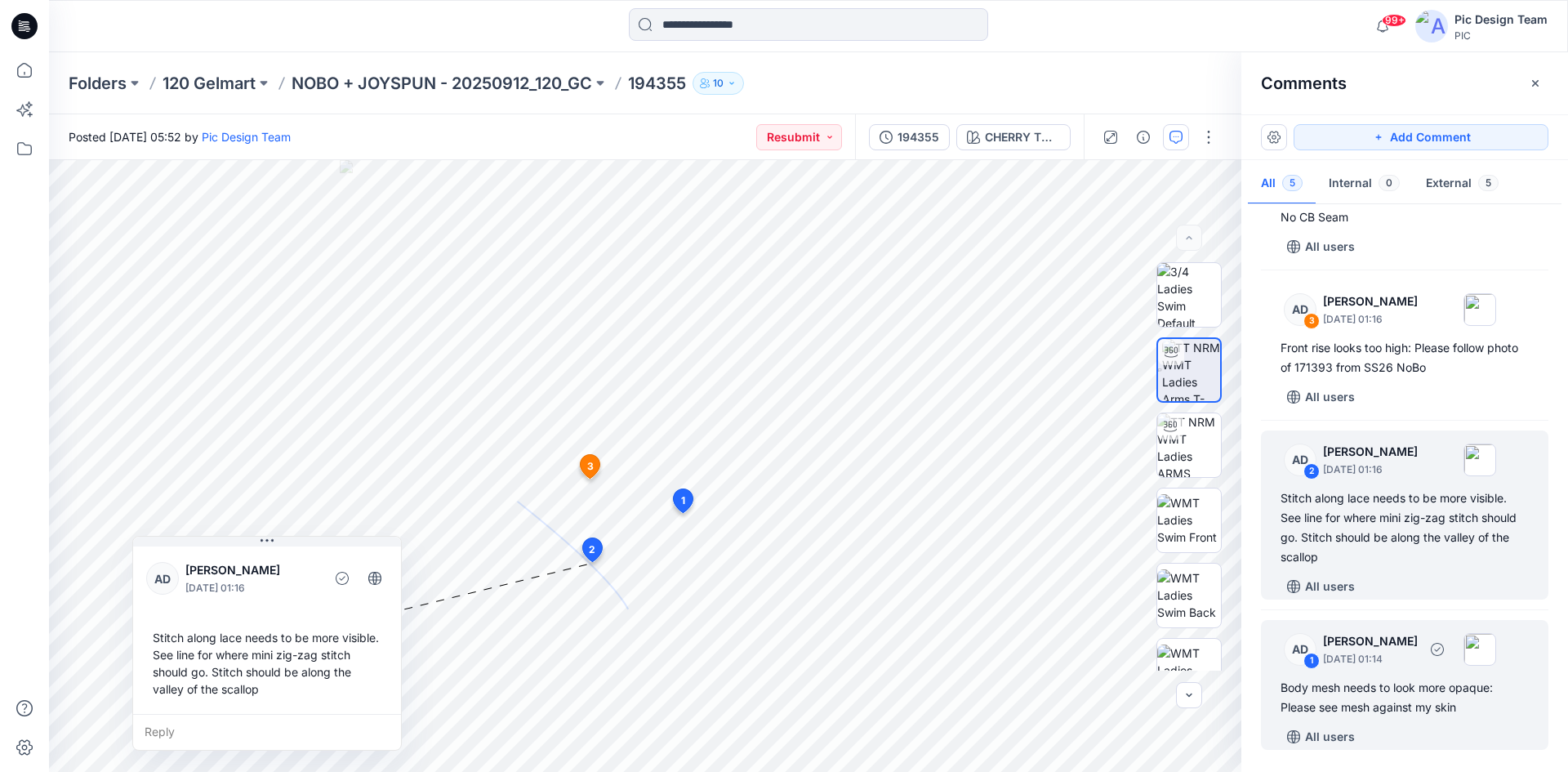
click at [1434, 696] on div "Body mesh needs to look more opaque: Please see mesh against my skin" at bounding box center [1404, 698] width 248 height 39
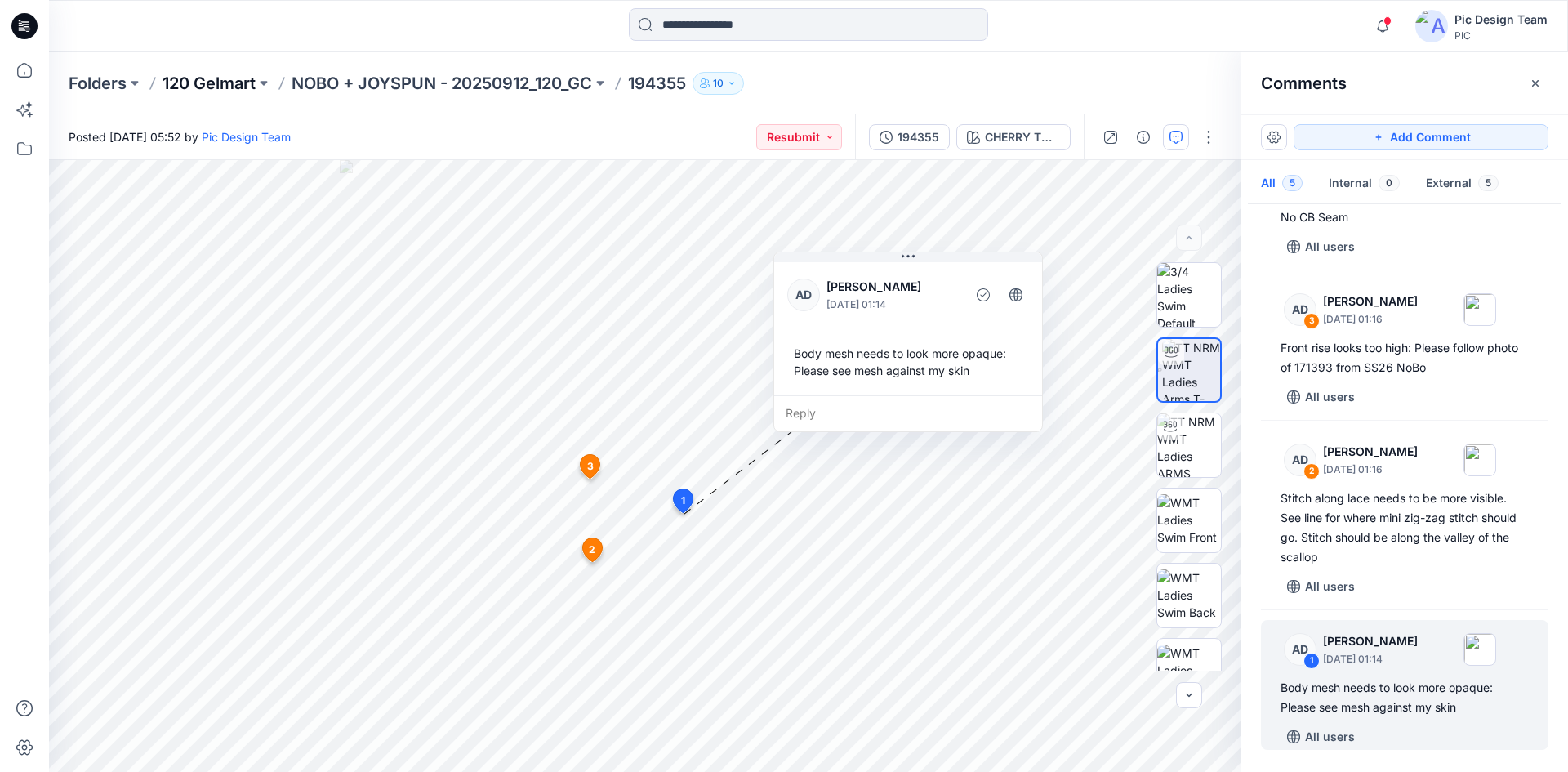
click at [179, 82] on p "120 Gelmart" at bounding box center [208, 83] width 93 height 22
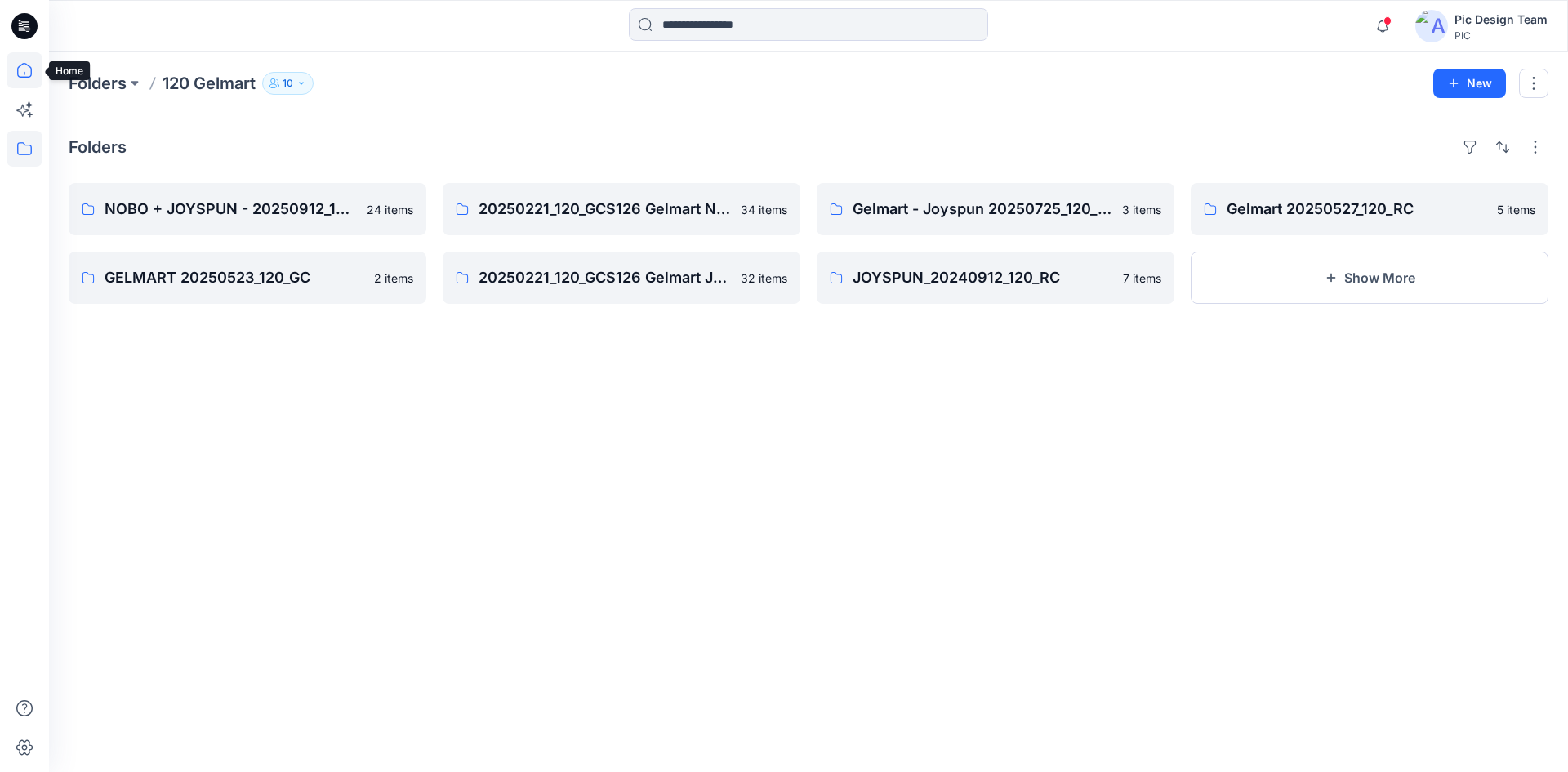
click at [20, 75] on icon at bounding box center [24, 69] width 36 height 36
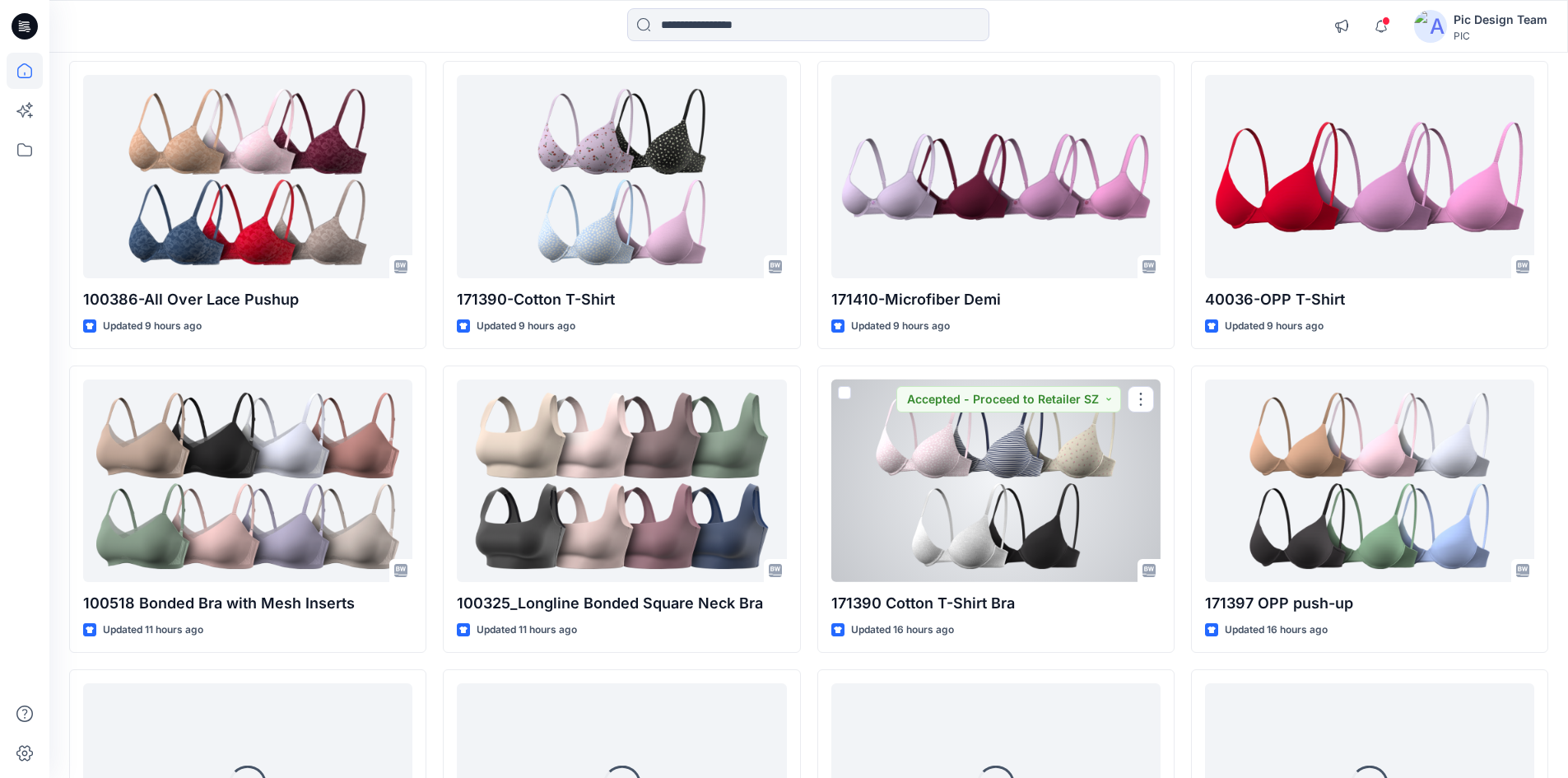
scroll to position [1415, 0]
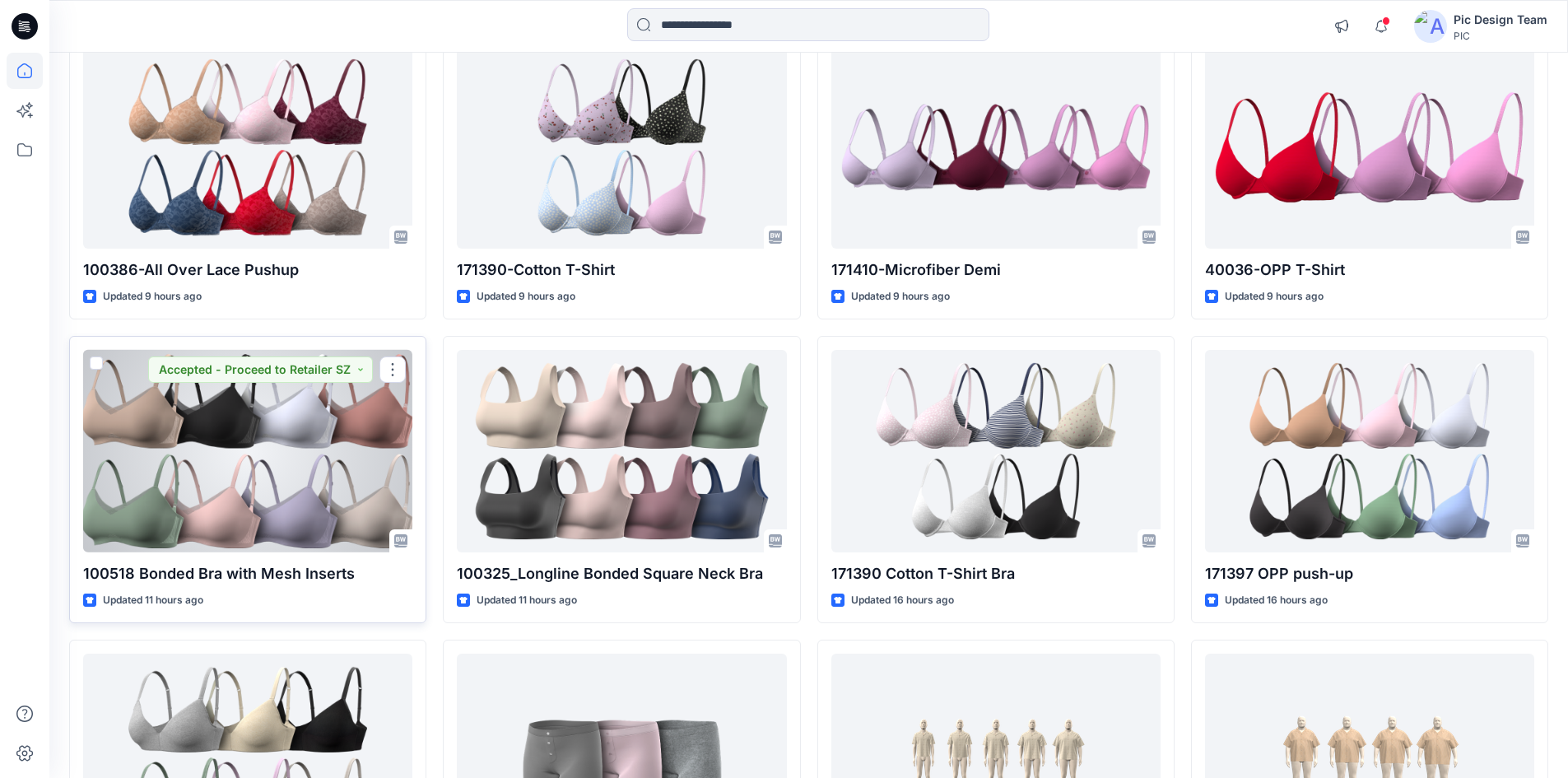
click at [292, 473] on div at bounding box center [247, 451] width 329 height 203
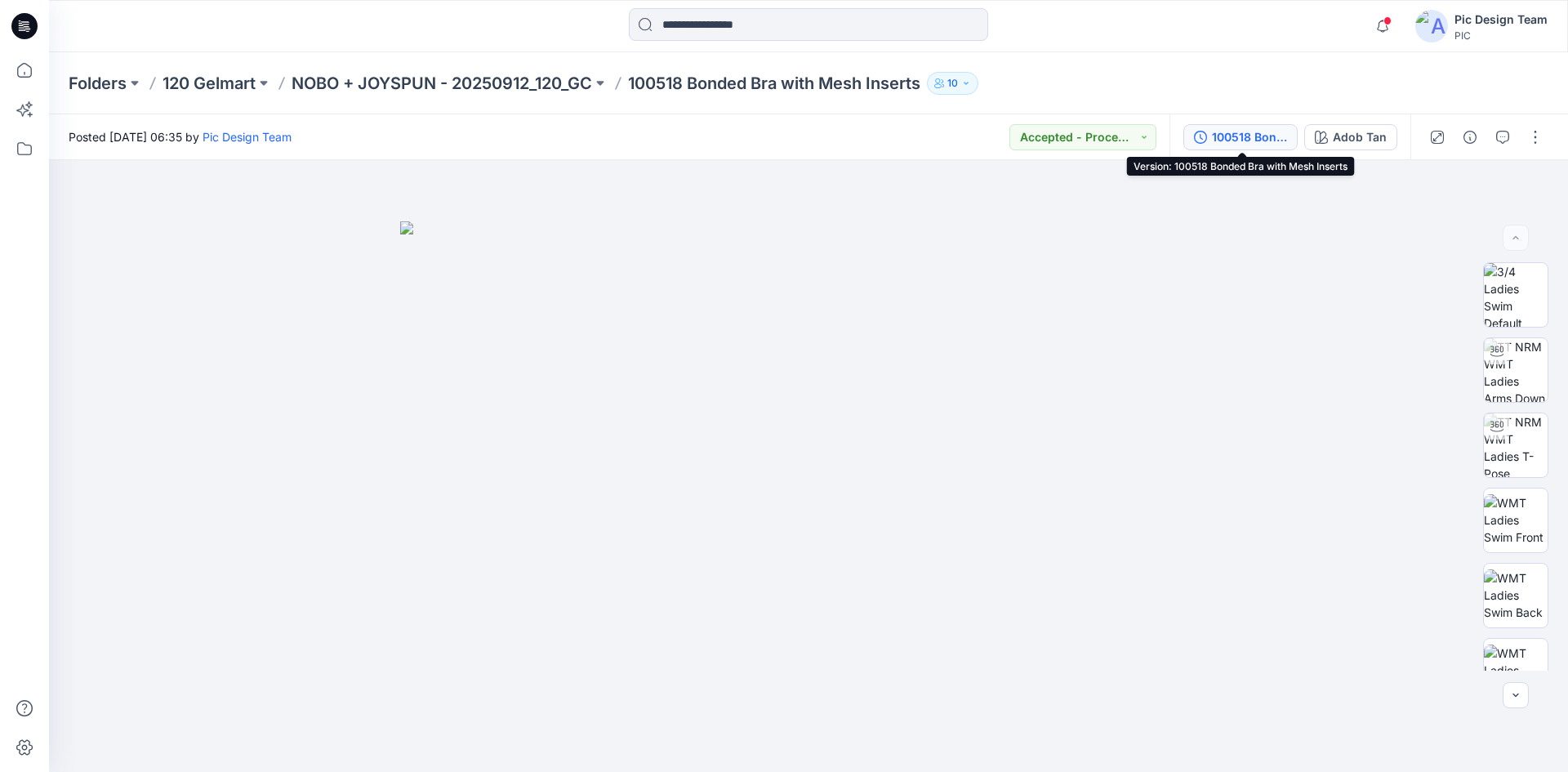
click at [1252, 137] on div "100518 Bonded Bra with Mesh Inserts" at bounding box center [1249, 137] width 75 height 18
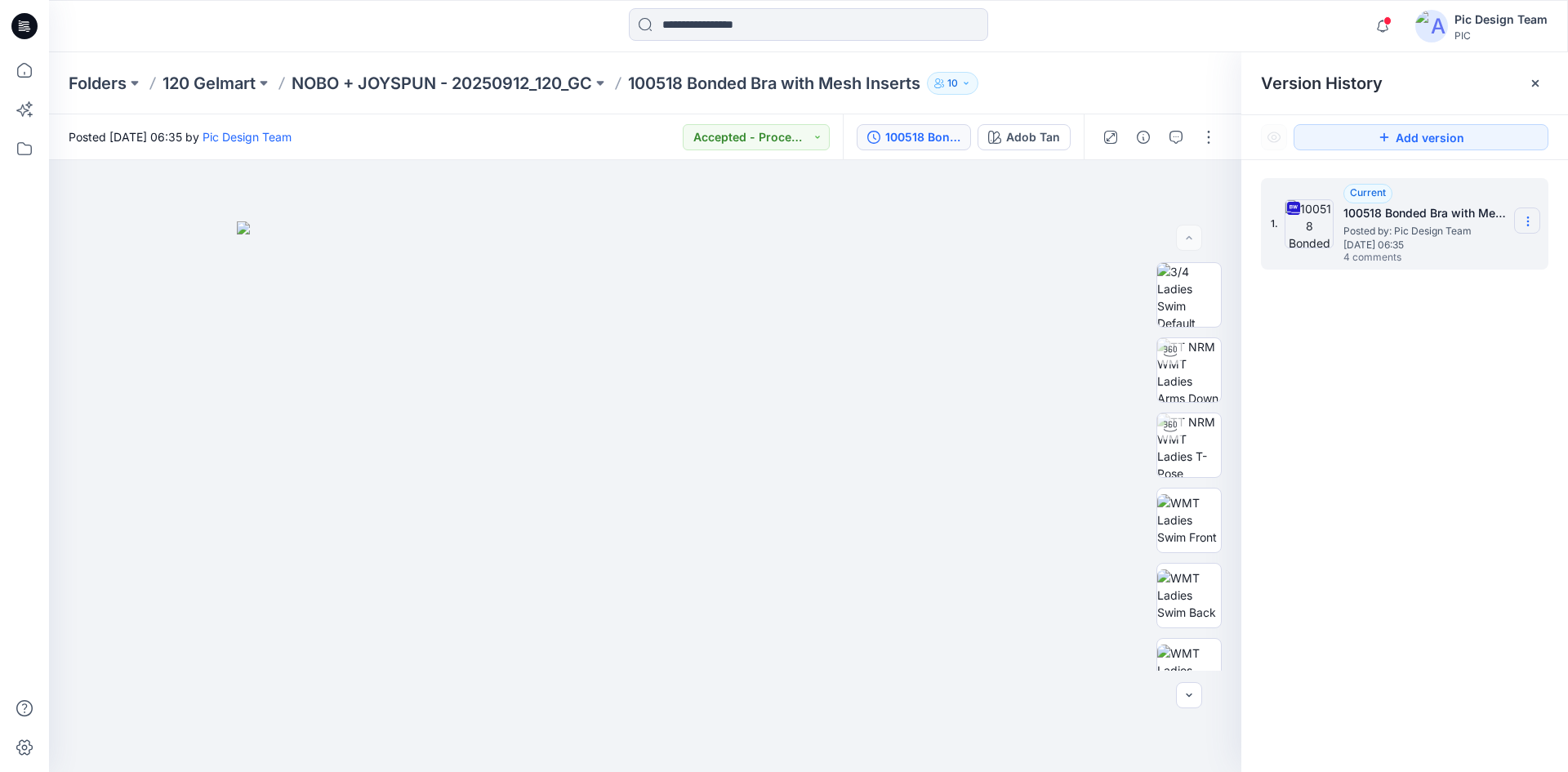
click at [1533, 213] on section at bounding box center [1526, 220] width 26 height 26
click at [1459, 261] on span "Download Source BW File" at bounding box center [1445, 253] width 137 height 20
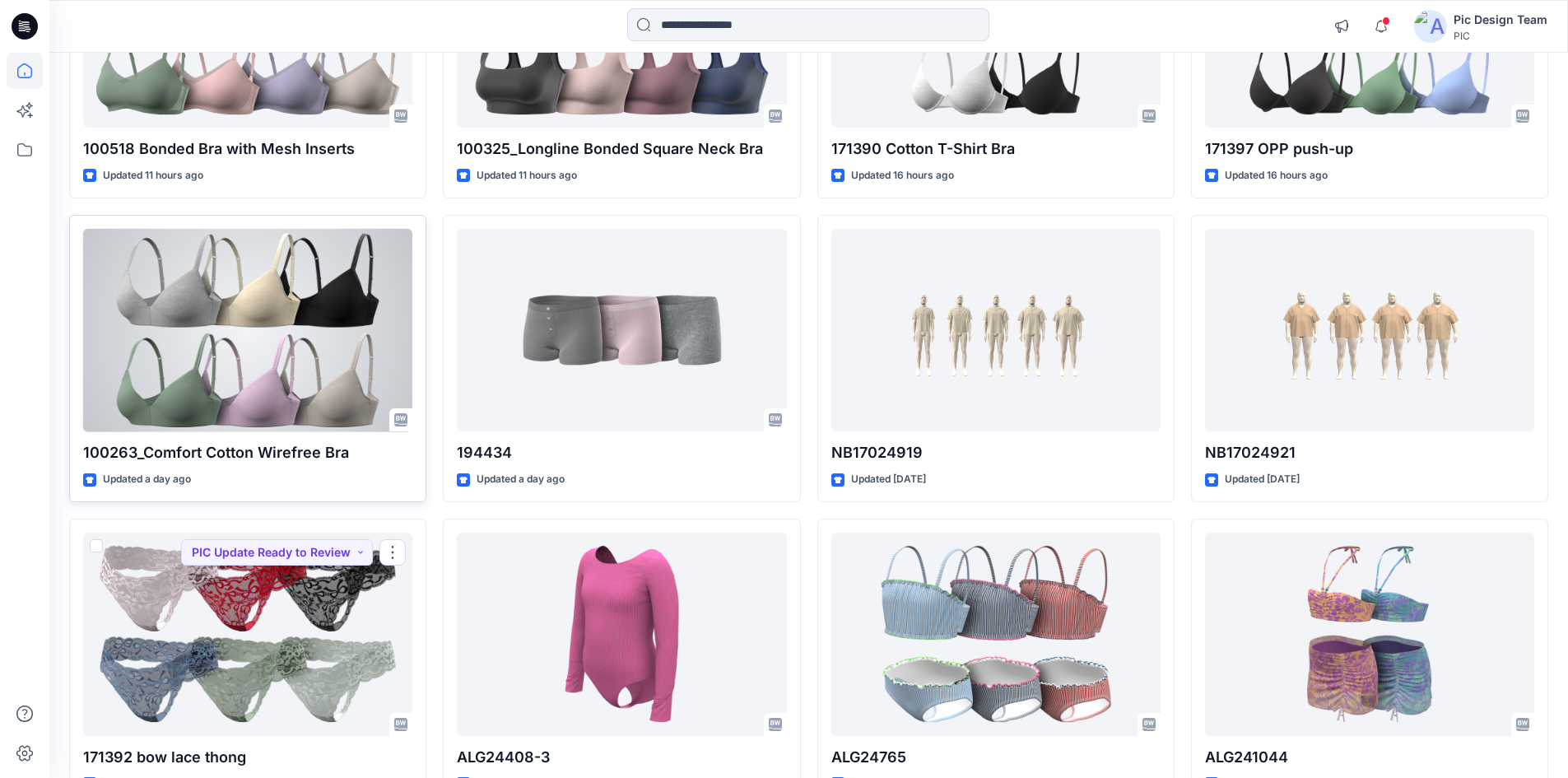
scroll to position [1661, 0]
